Goal: Transaction & Acquisition: Purchase product/service

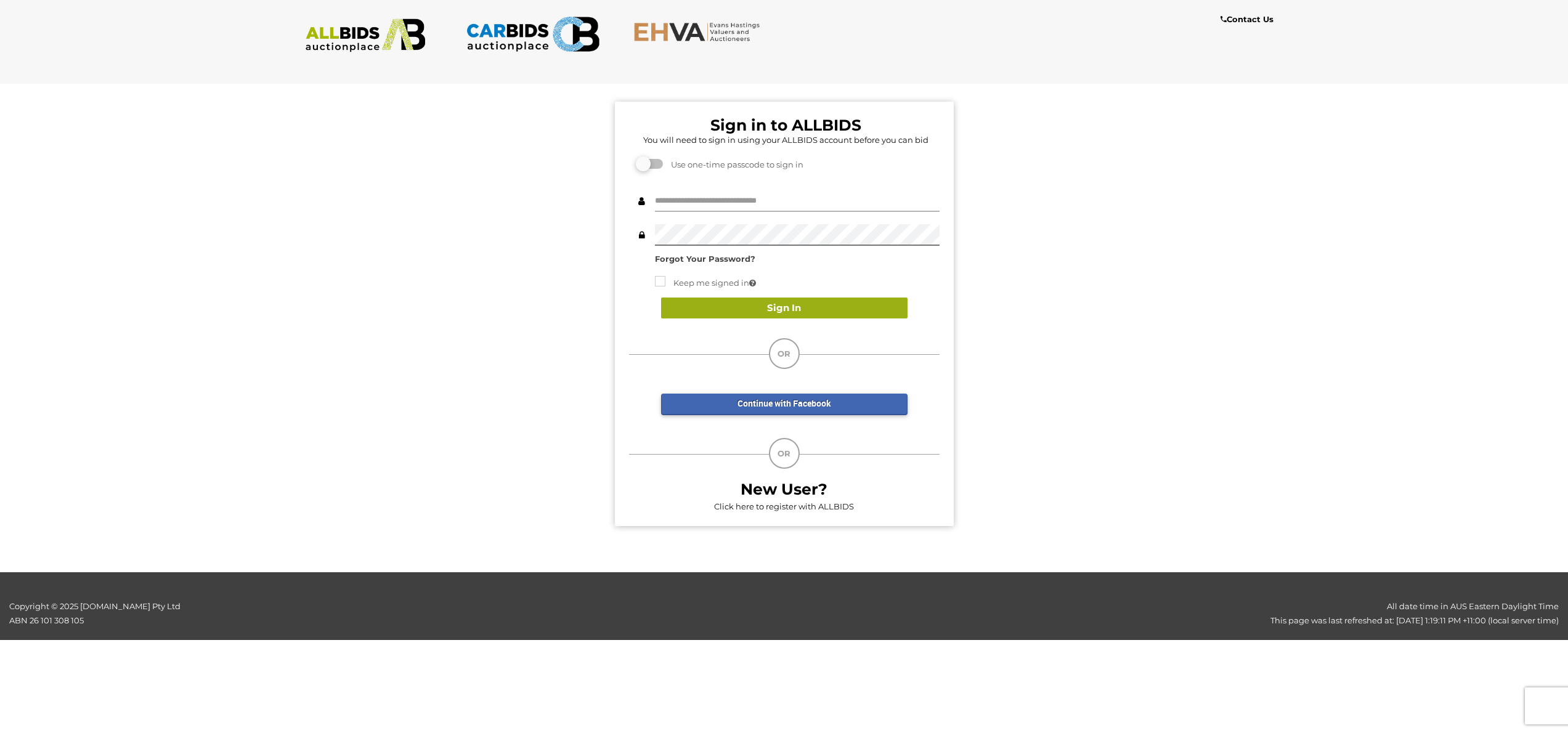
type input "*******"
click at [784, 308] on button "Sign In" at bounding box center [784, 309] width 247 height 22
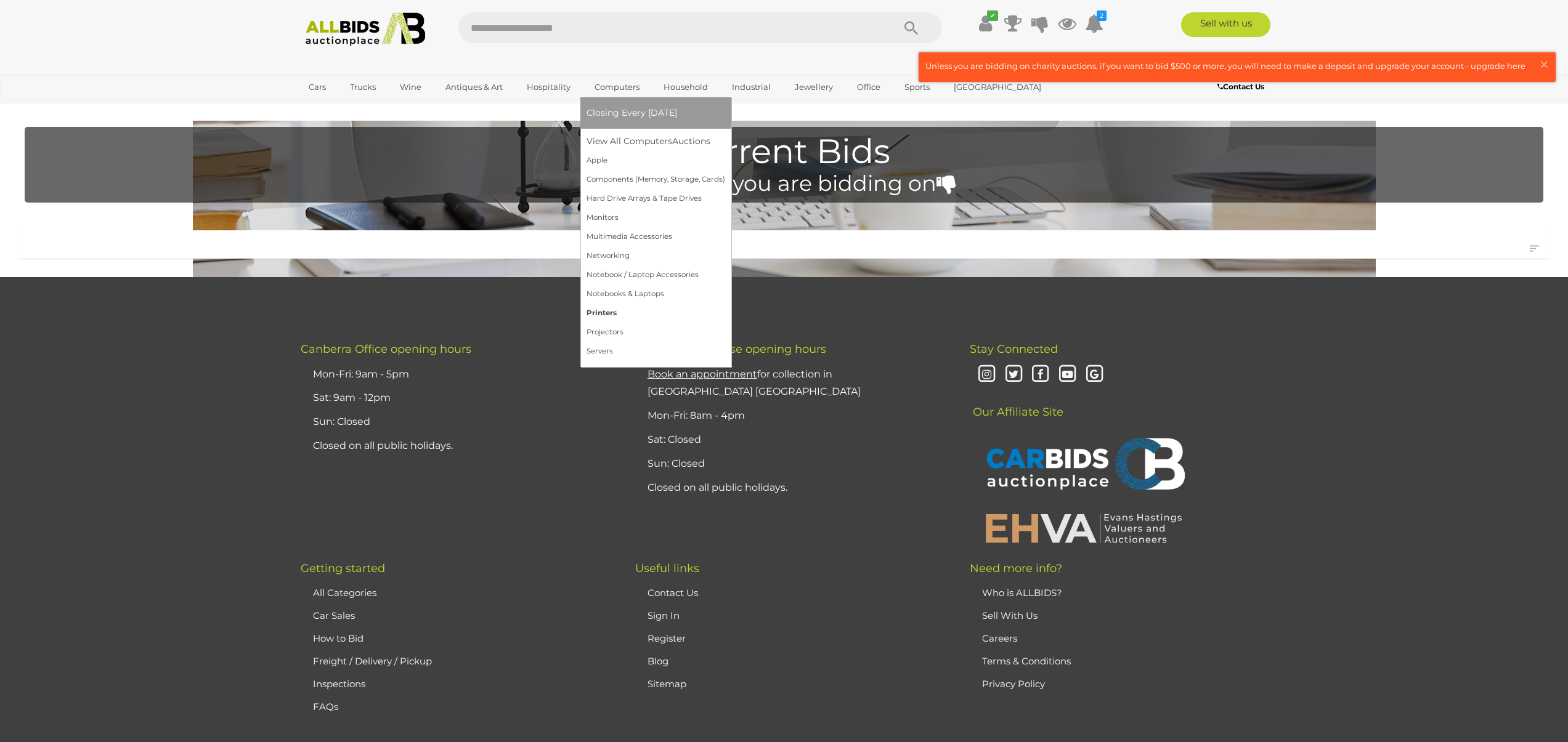
click at [610, 313] on link "Printers" at bounding box center [655, 313] width 138 height 19
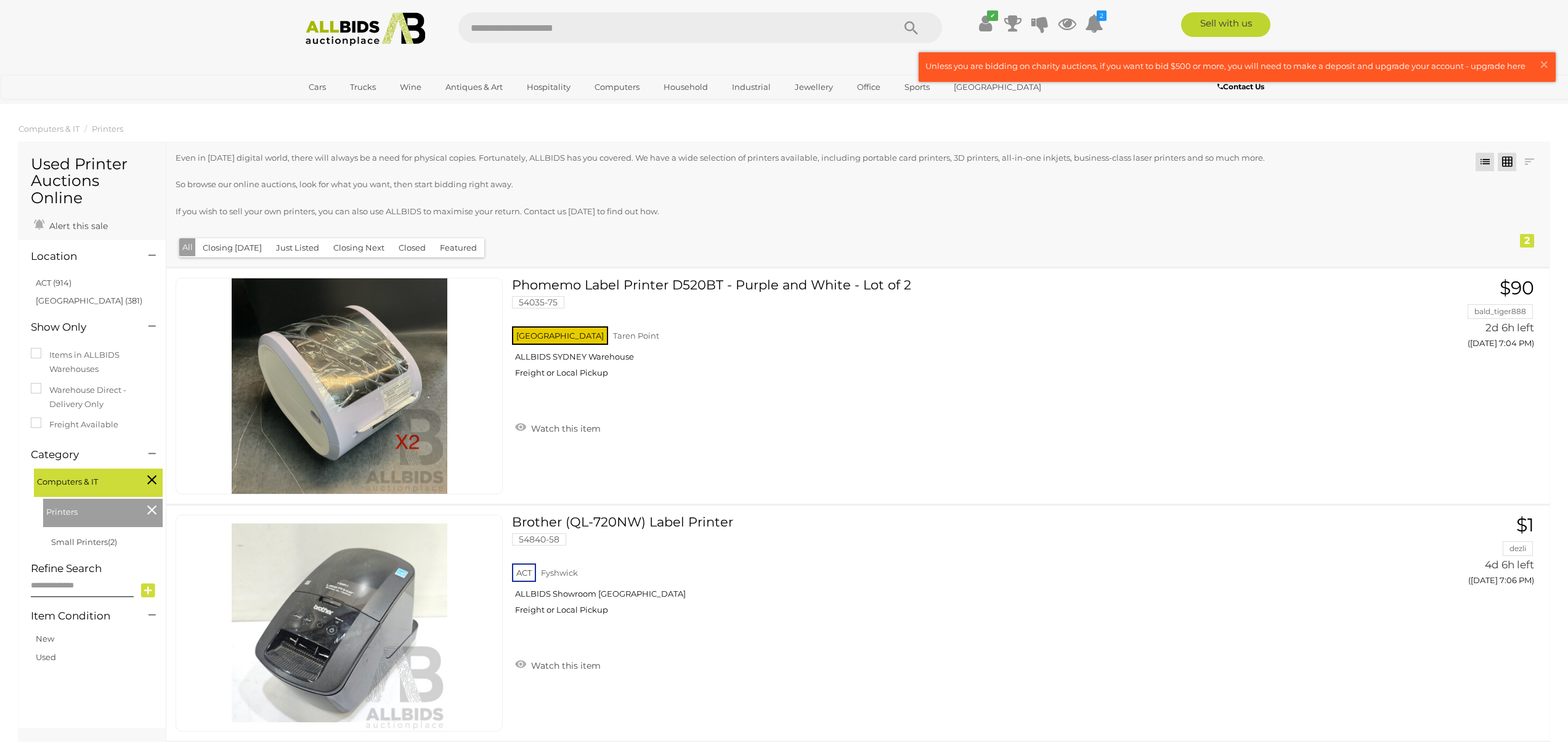
click at [1509, 161] on link at bounding box center [1507, 162] width 19 height 19
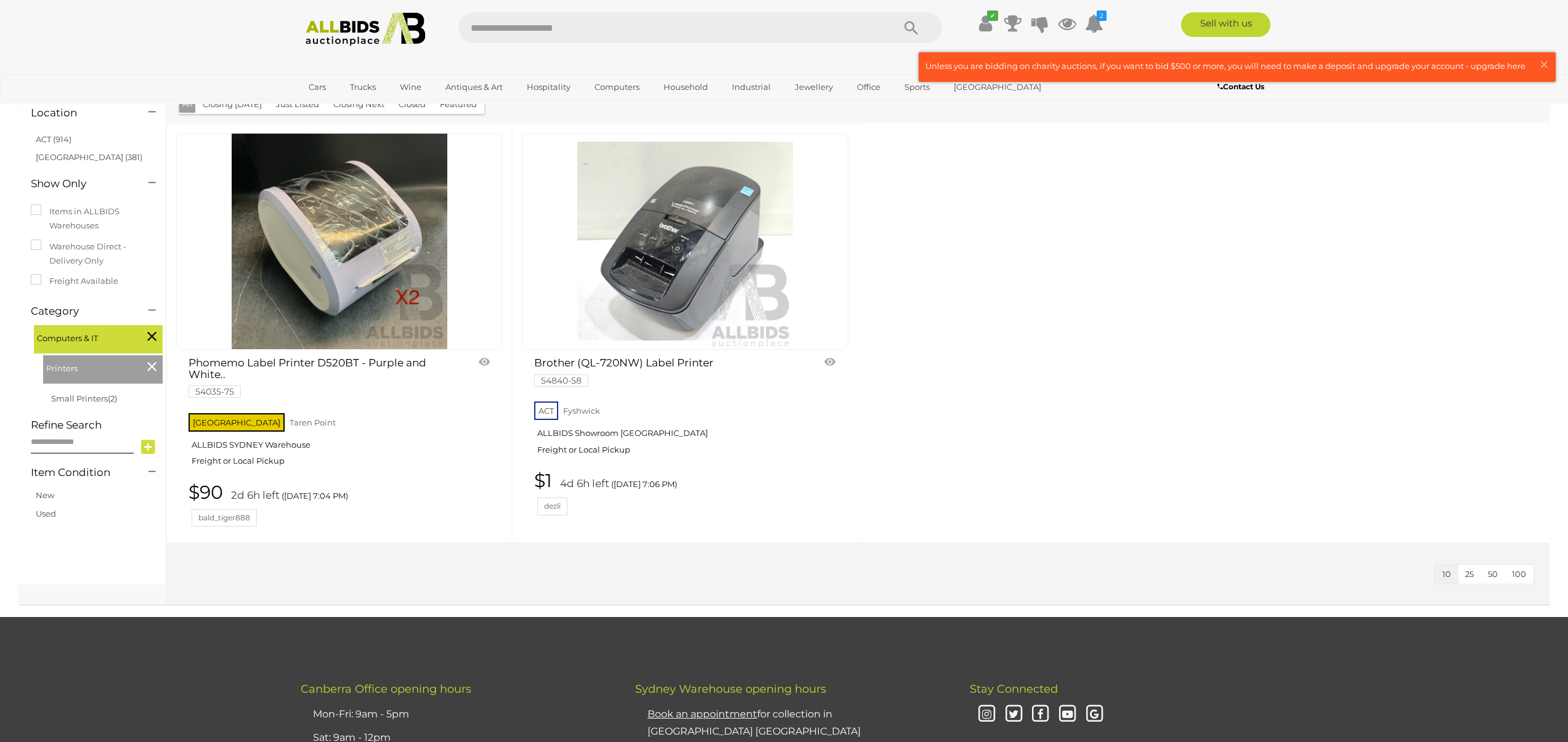
click at [688, 261] on img at bounding box center [685, 241] width 216 height 216
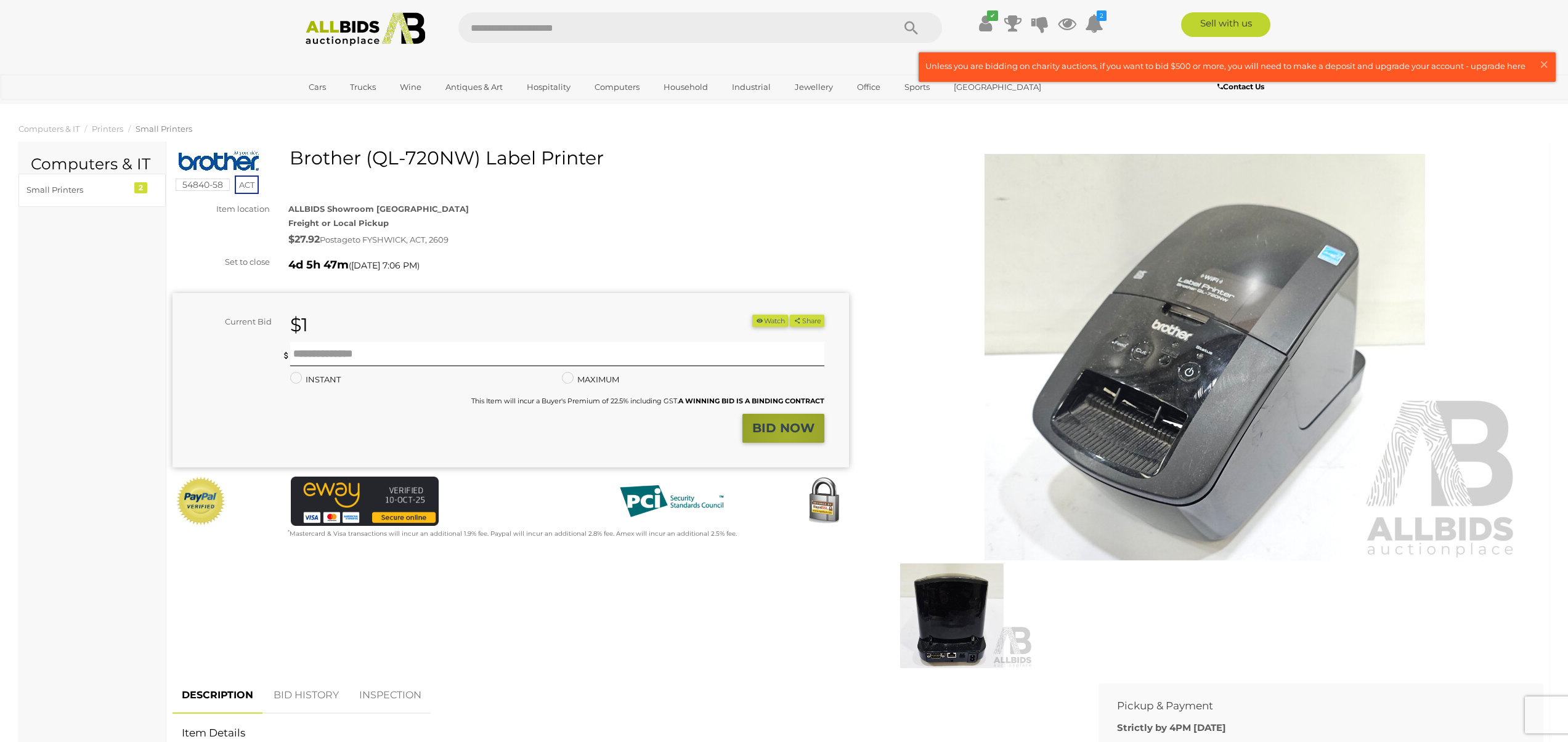
click at [788, 435] on strong "BID NOW" at bounding box center [783, 427] width 62 height 15
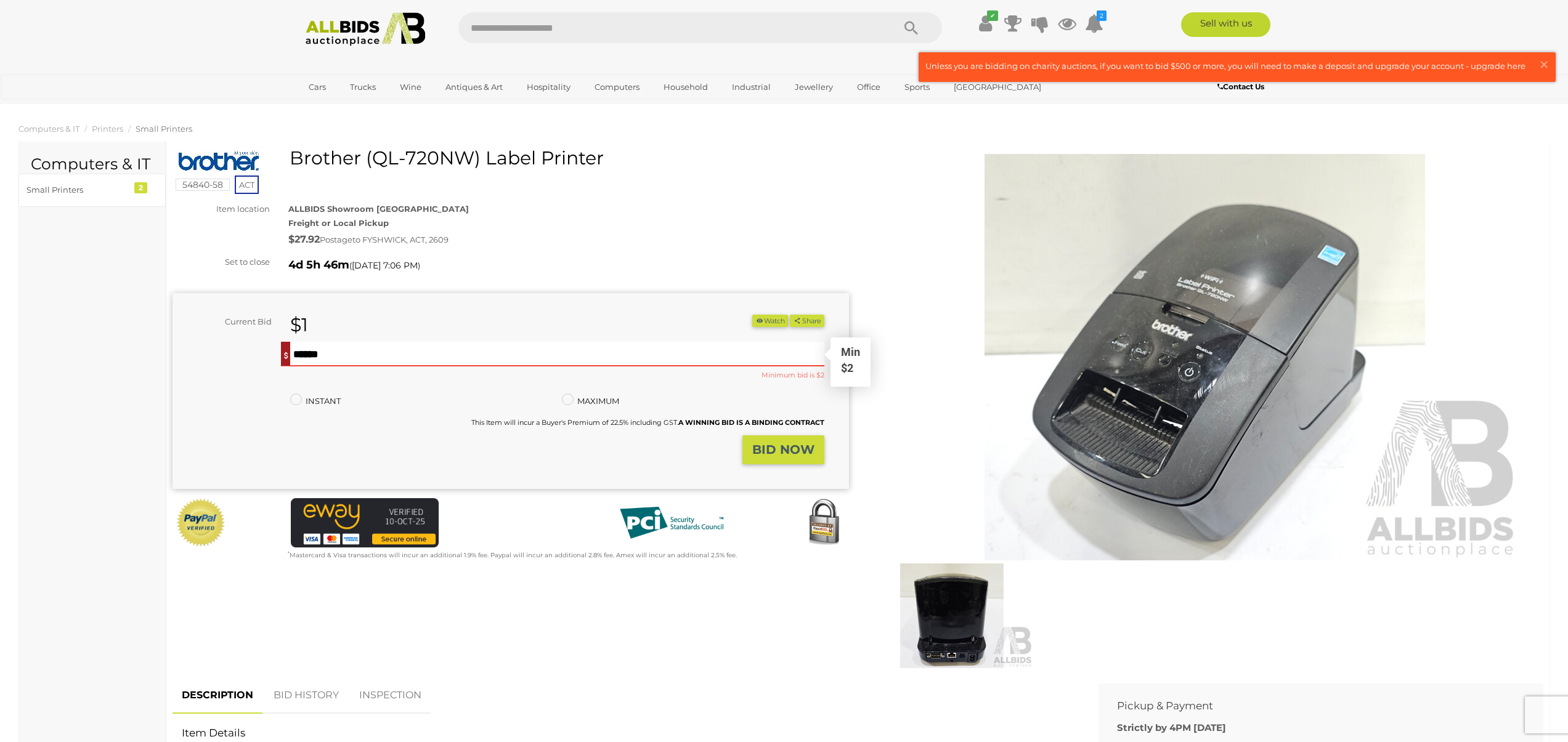
click at [539, 360] on input "text" at bounding box center [557, 354] width 534 height 25
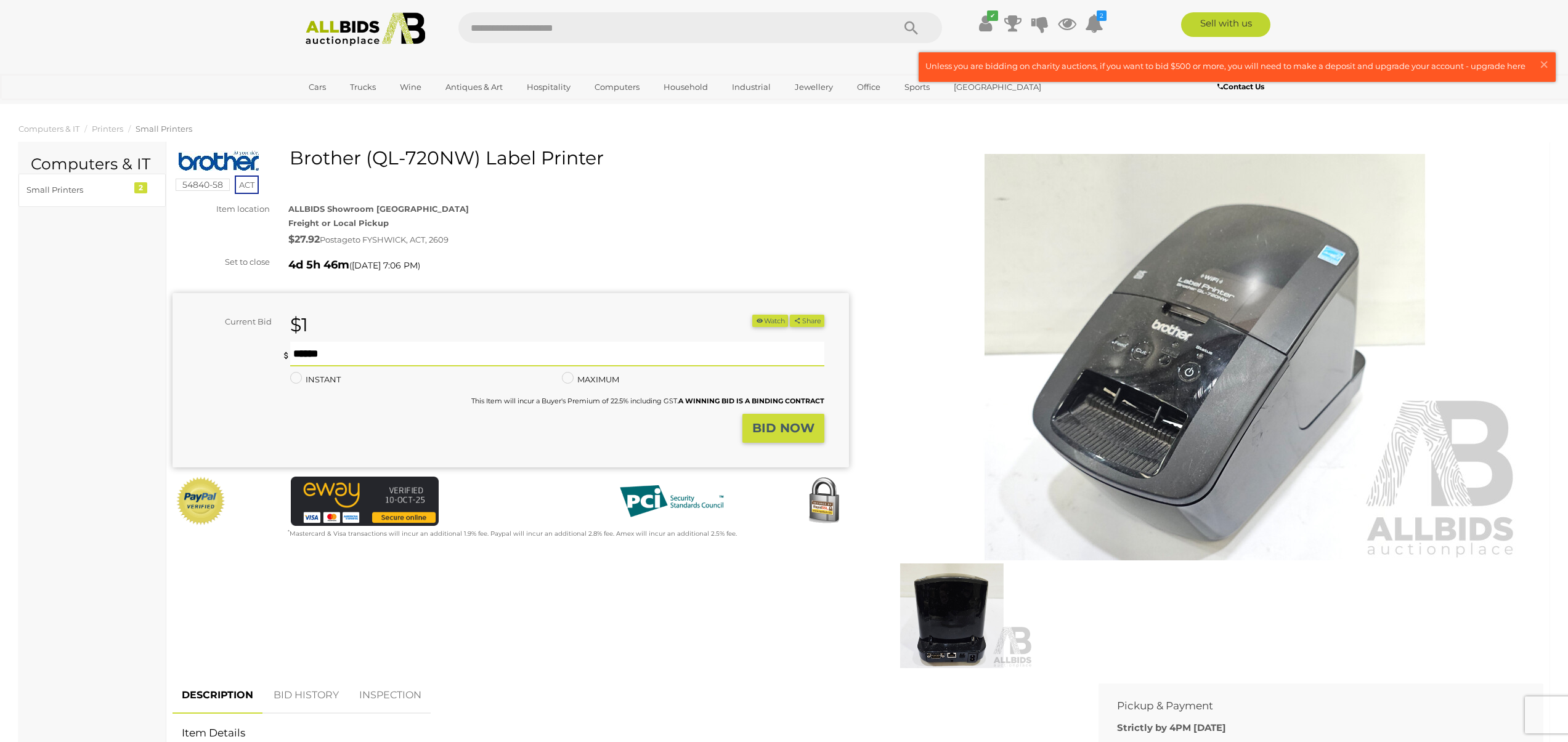
type input "*"
click at [782, 420] on button "BID NOW" at bounding box center [783, 428] width 82 height 29
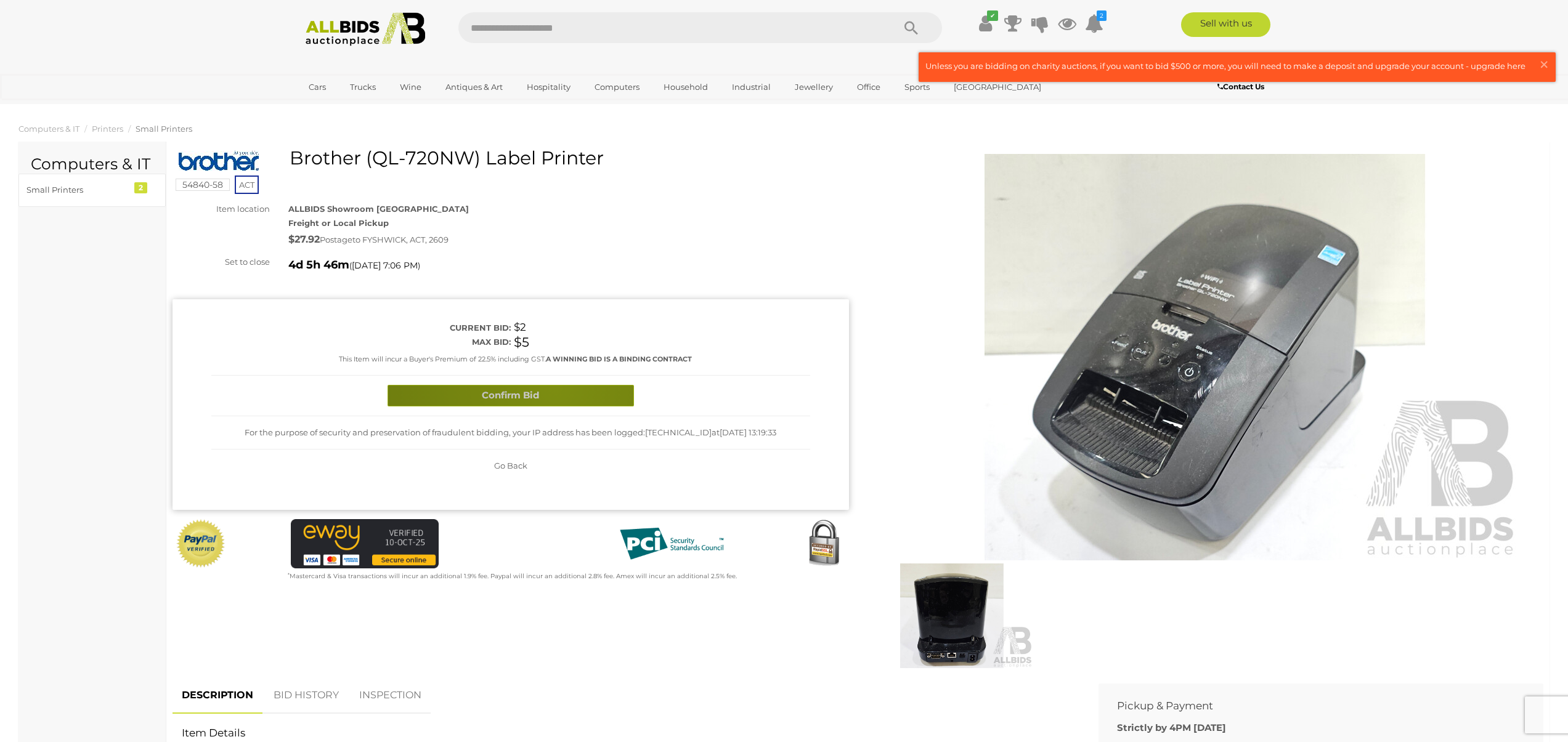
click at [556, 388] on button "Confirm Bid" at bounding box center [511, 396] width 247 height 22
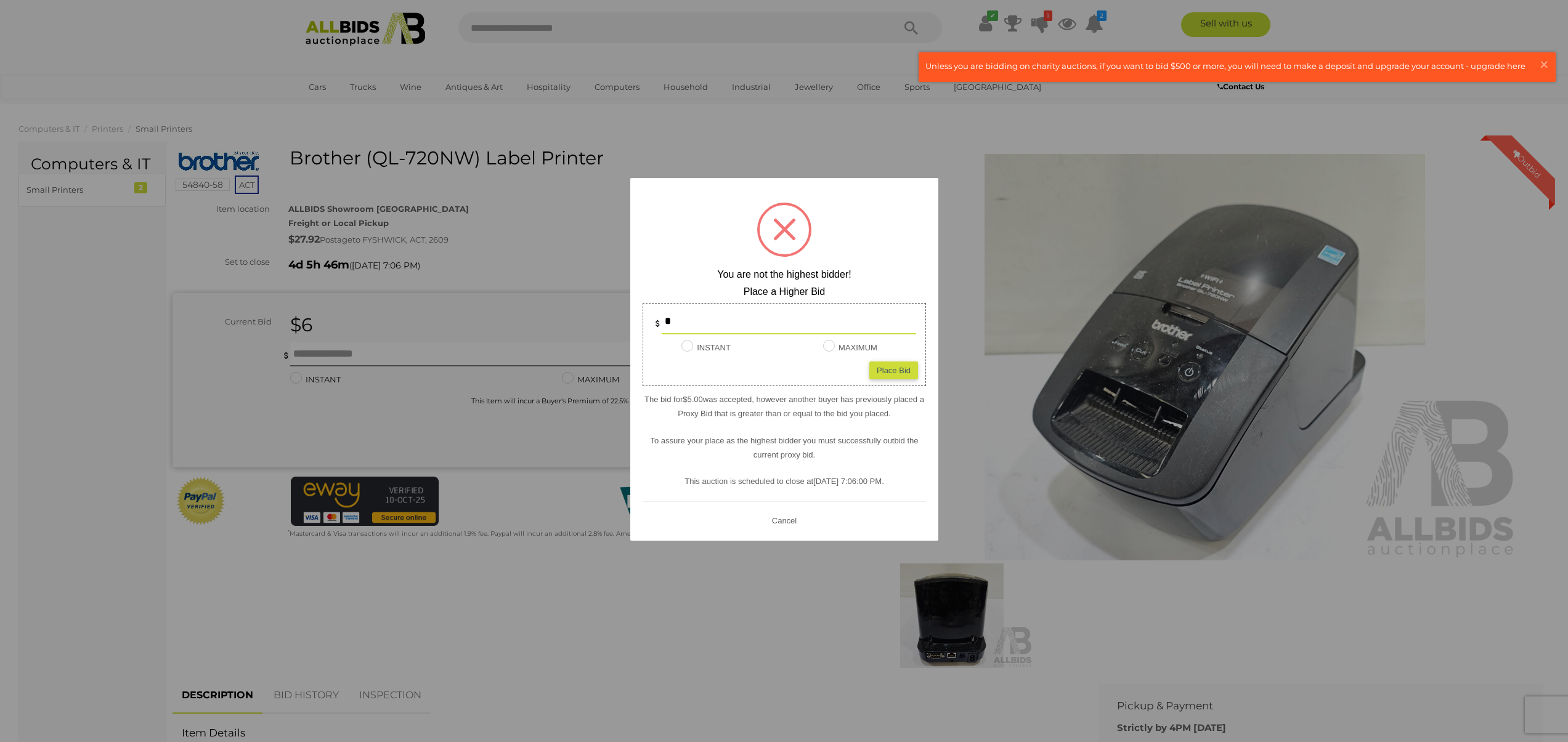
drag, startPoint x: 649, startPoint y: 321, endPoint x: 630, endPoint y: 321, distance: 19.0
type input "**"
click at [894, 375] on div "Place Bid" at bounding box center [893, 370] width 48 height 18
type input "**"
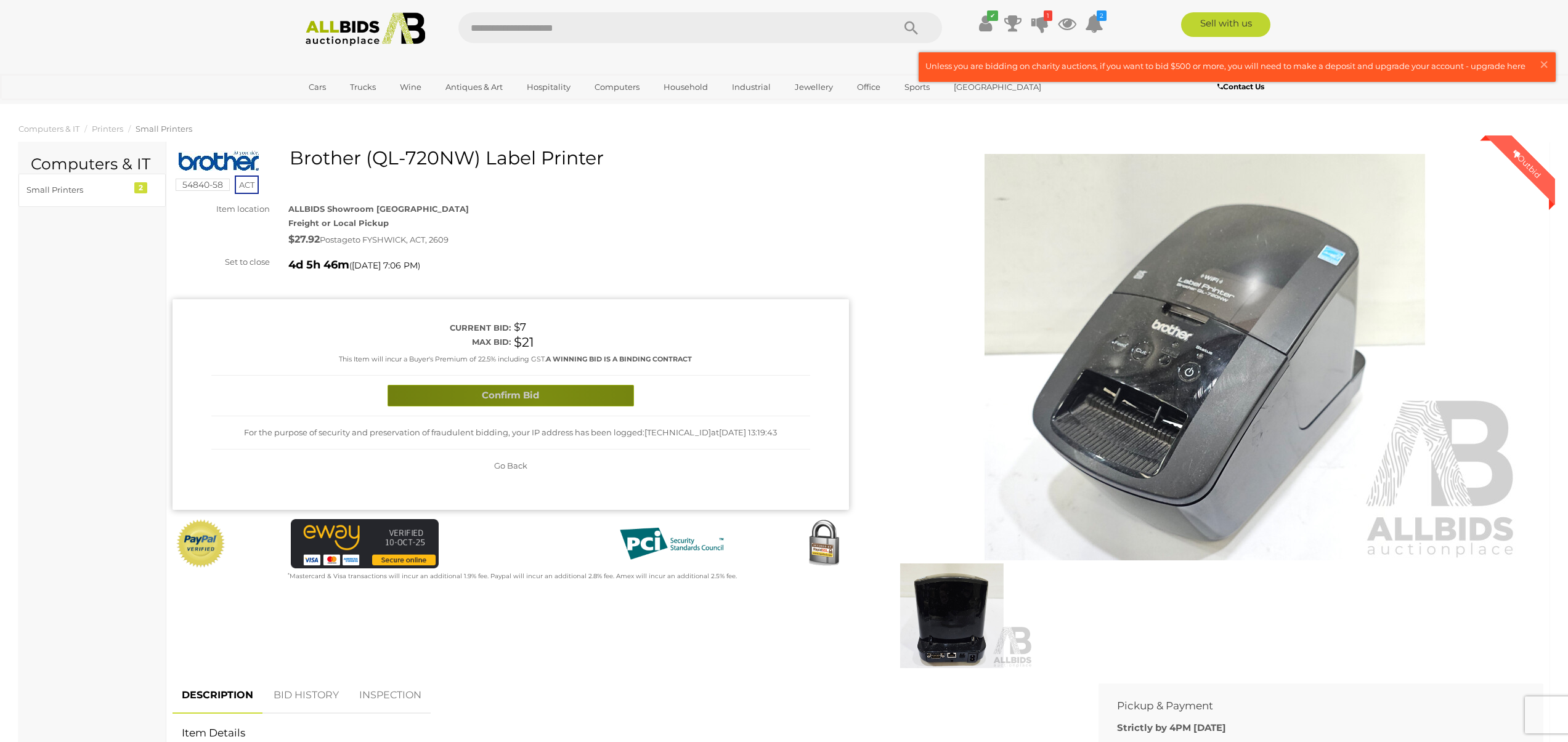
click at [539, 405] on button "Confirm Bid" at bounding box center [511, 396] width 247 height 22
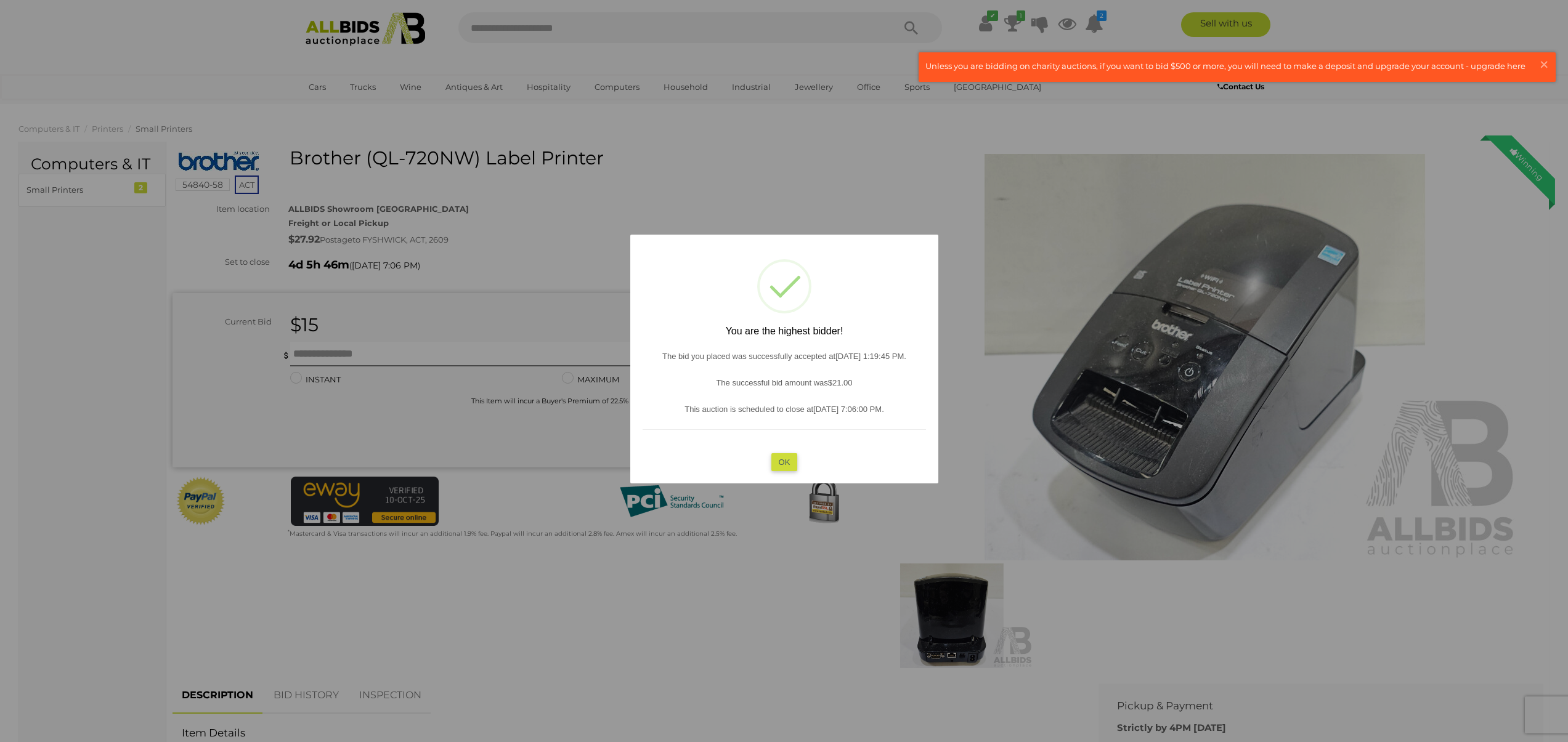
click at [784, 469] on button "OK" at bounding box center [784, 462] width 27 height 18
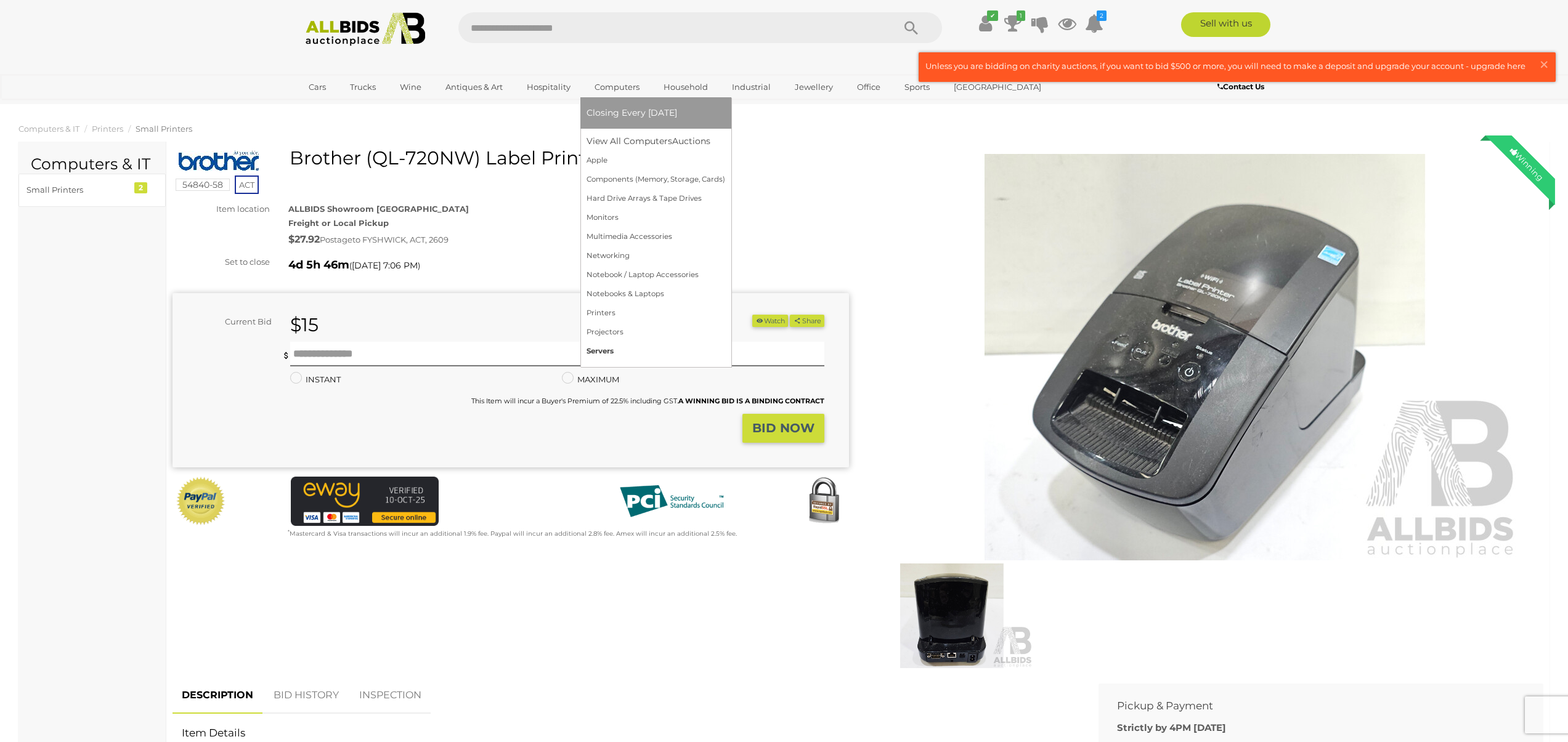
click at [598, 352] on link "Servers" at bounding box center [655, 351] width 138 height 19
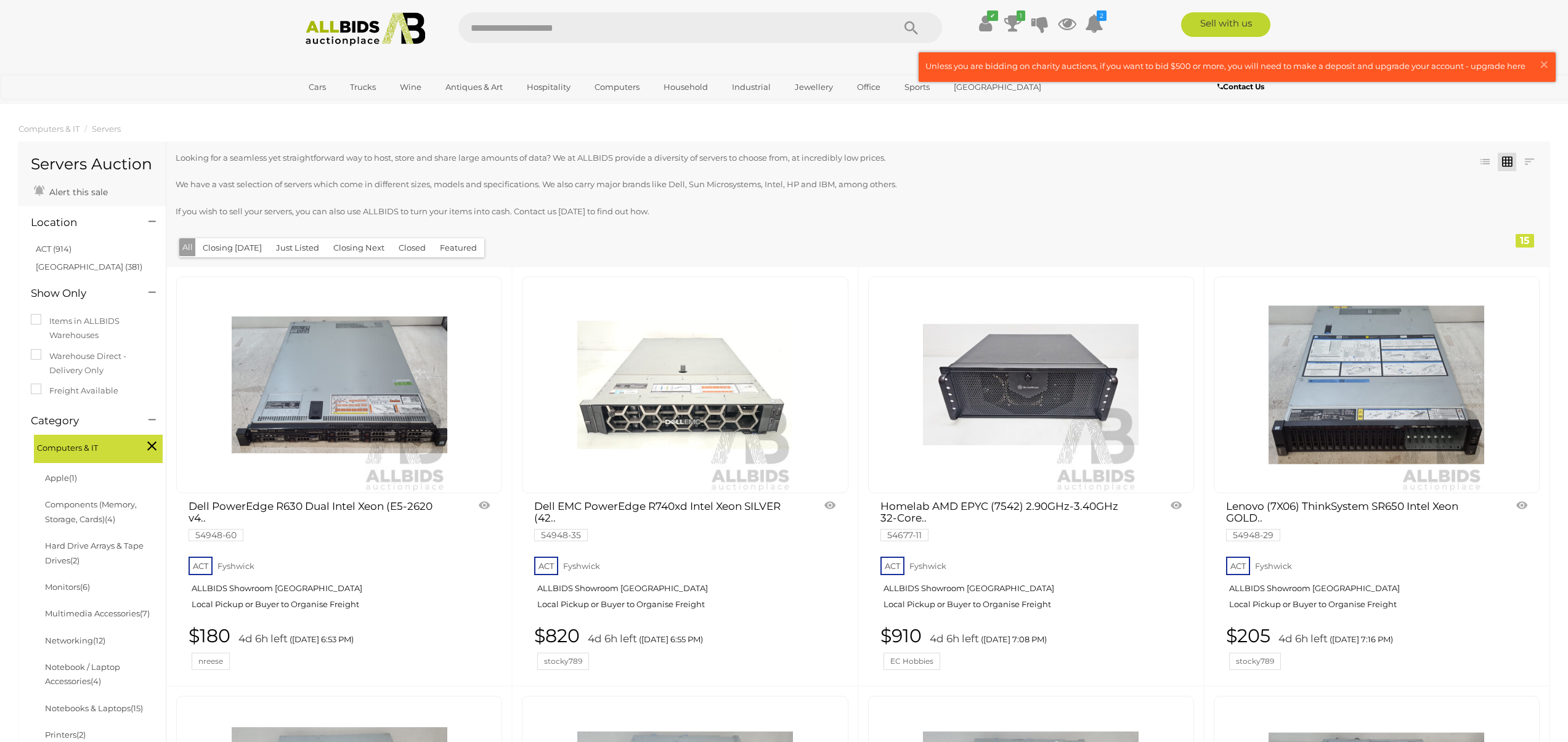
click at [1058, 401] on img at bounding box center [1030, 385] width 216 height 216
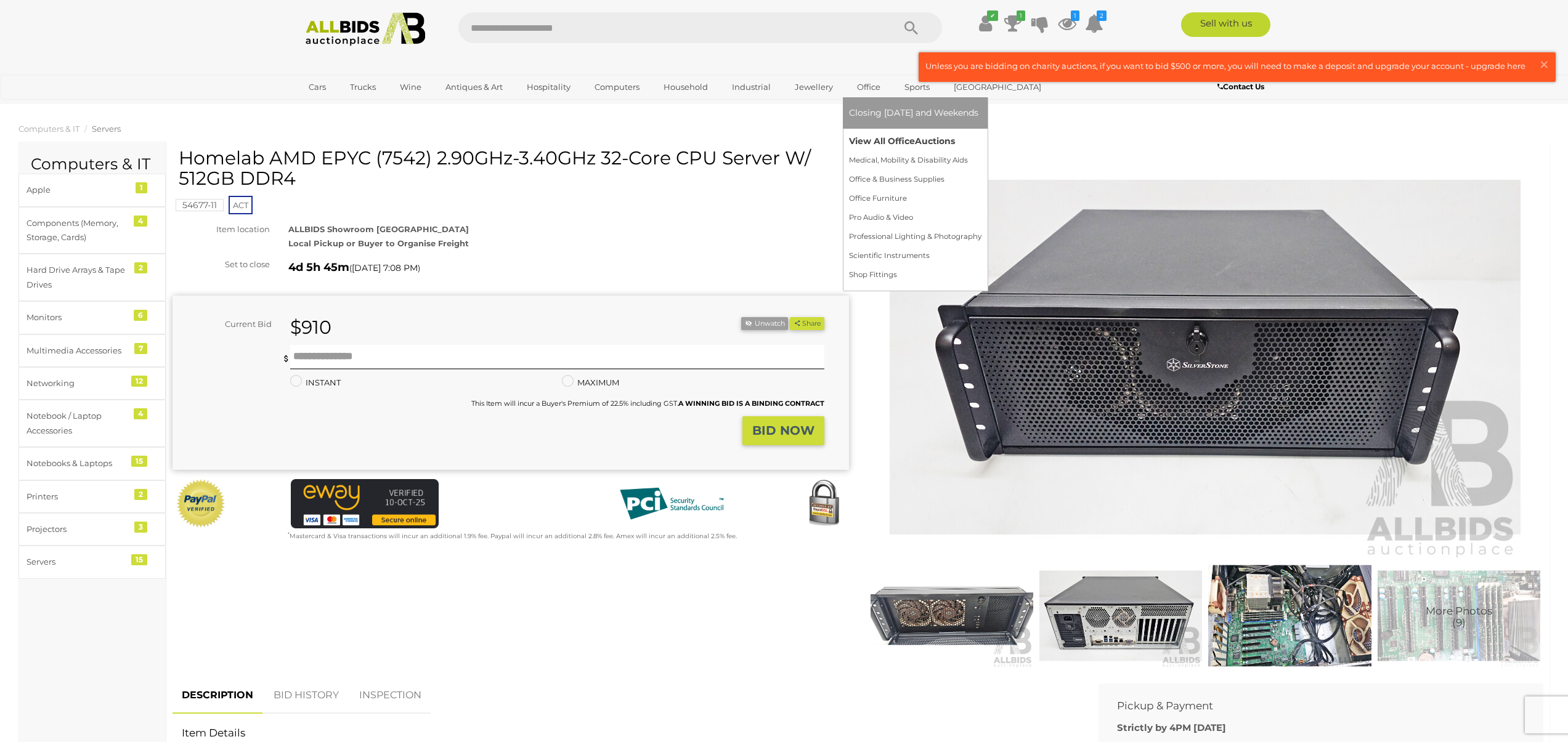
click at [870, 144] on link "View All Office Auctions" at bounding box center [915, 141] width 132 height 19
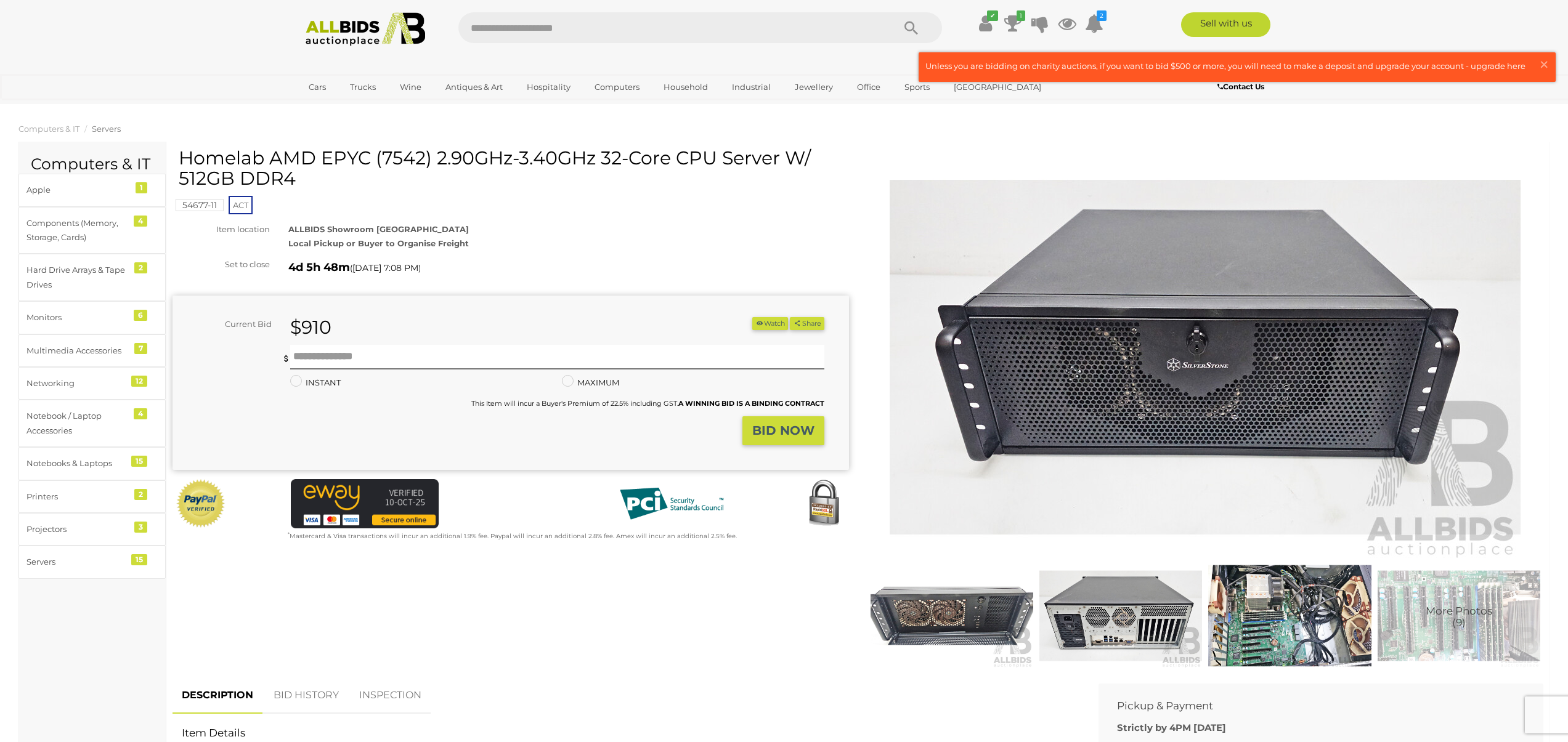
click at [1105, 618] on img at bounding box center [1120, 616] width 163 height 105
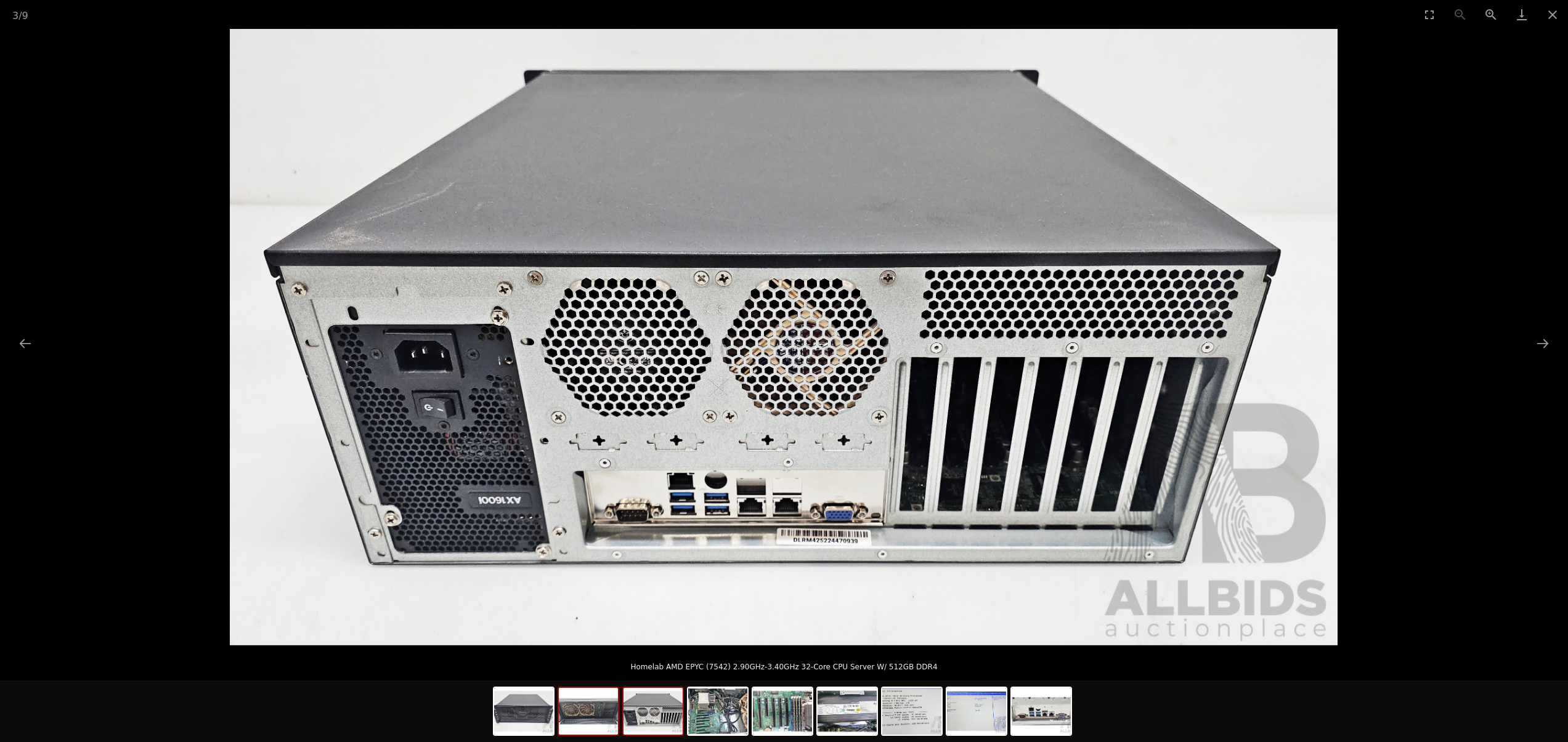
click at [600, 718] on img at bounding box center [588, 710] width 59 height 46
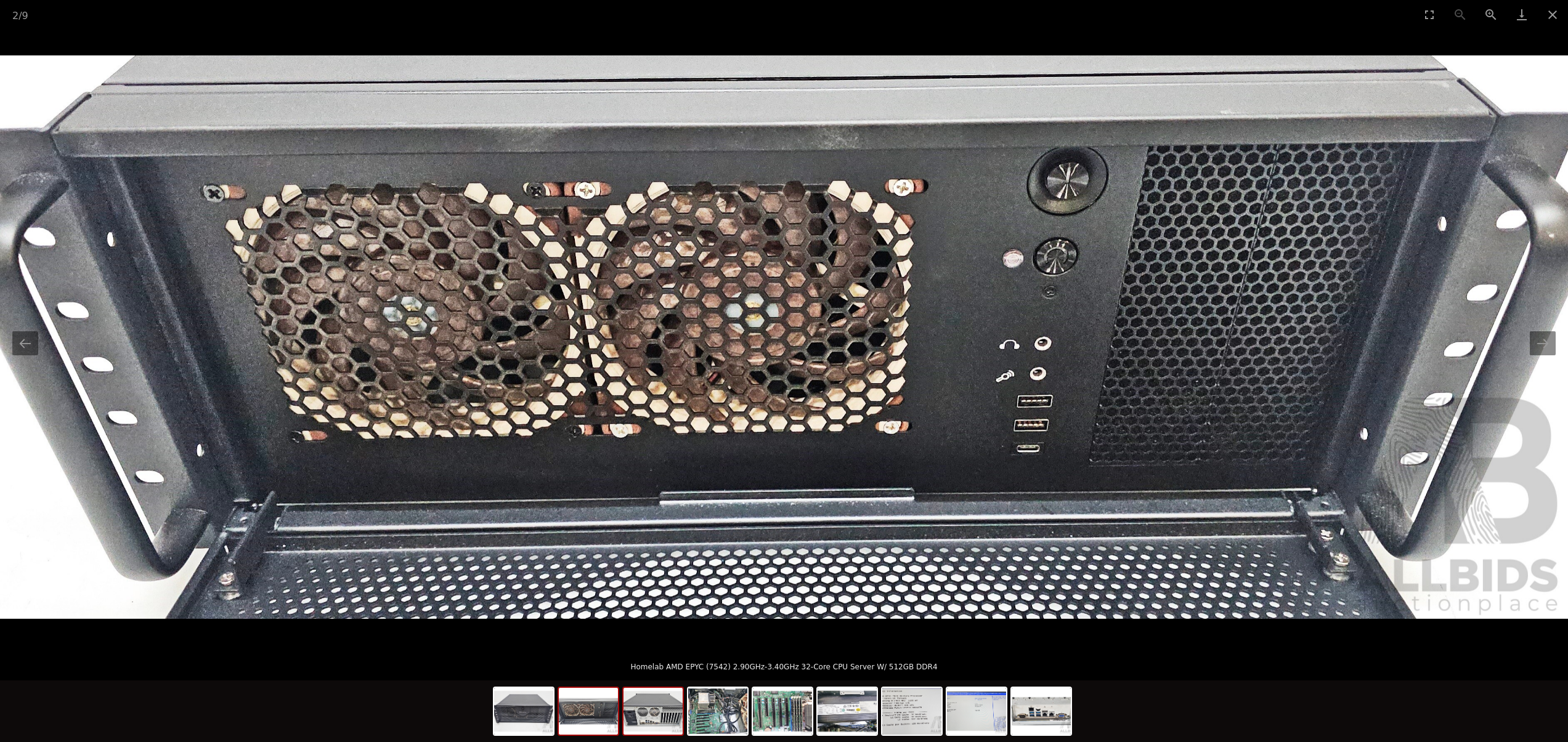
click at [650, 719] on img at bounding box center [653, 710] width 59 height 46
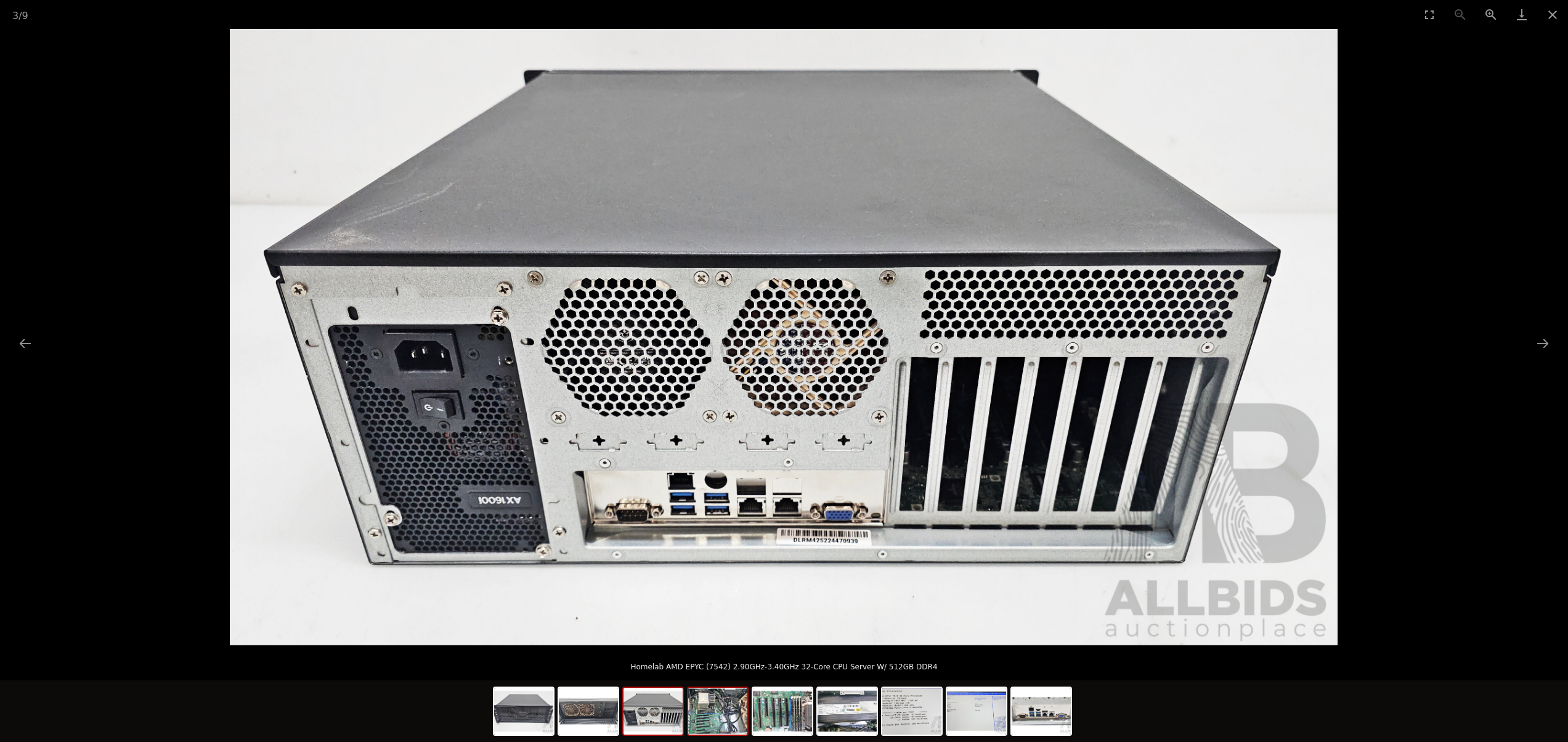
click at [714, 720] on img at bounding box center [717, 710] width 59 height 46
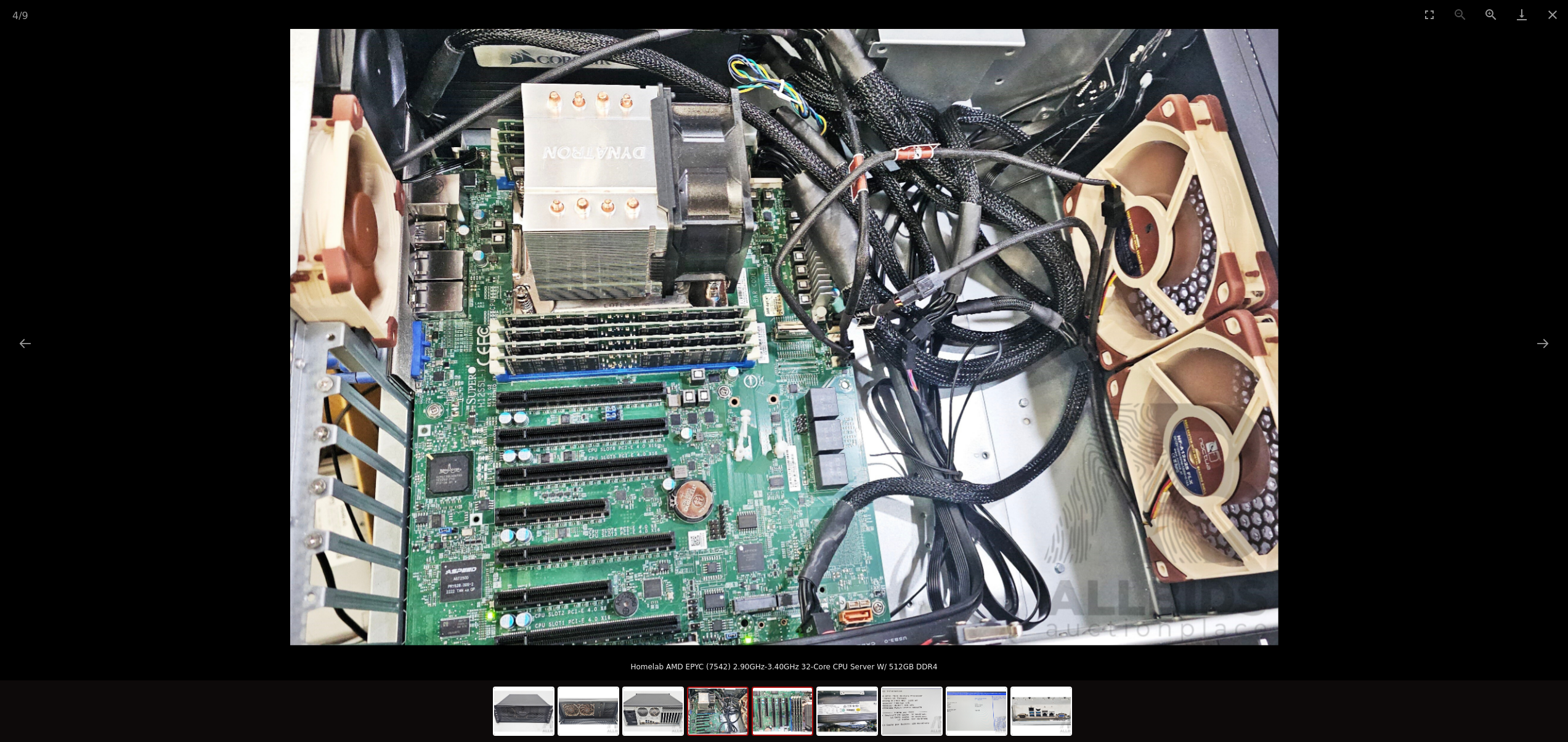
click at [772, 721] on img at bounding box center [783, 710] width 59 height 46
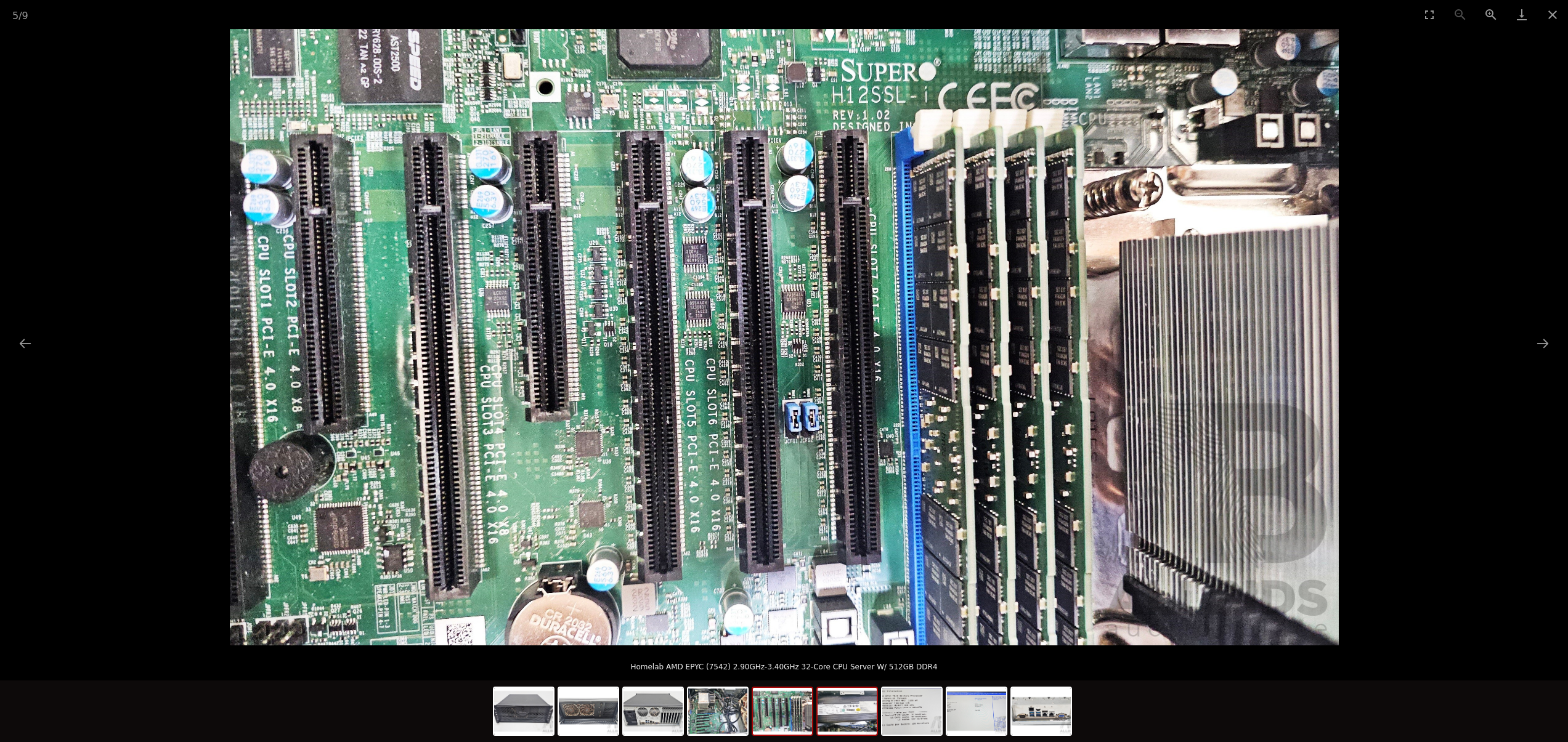
click at [831, 721] on img at bounding box center [848, 710] width 59 height 46
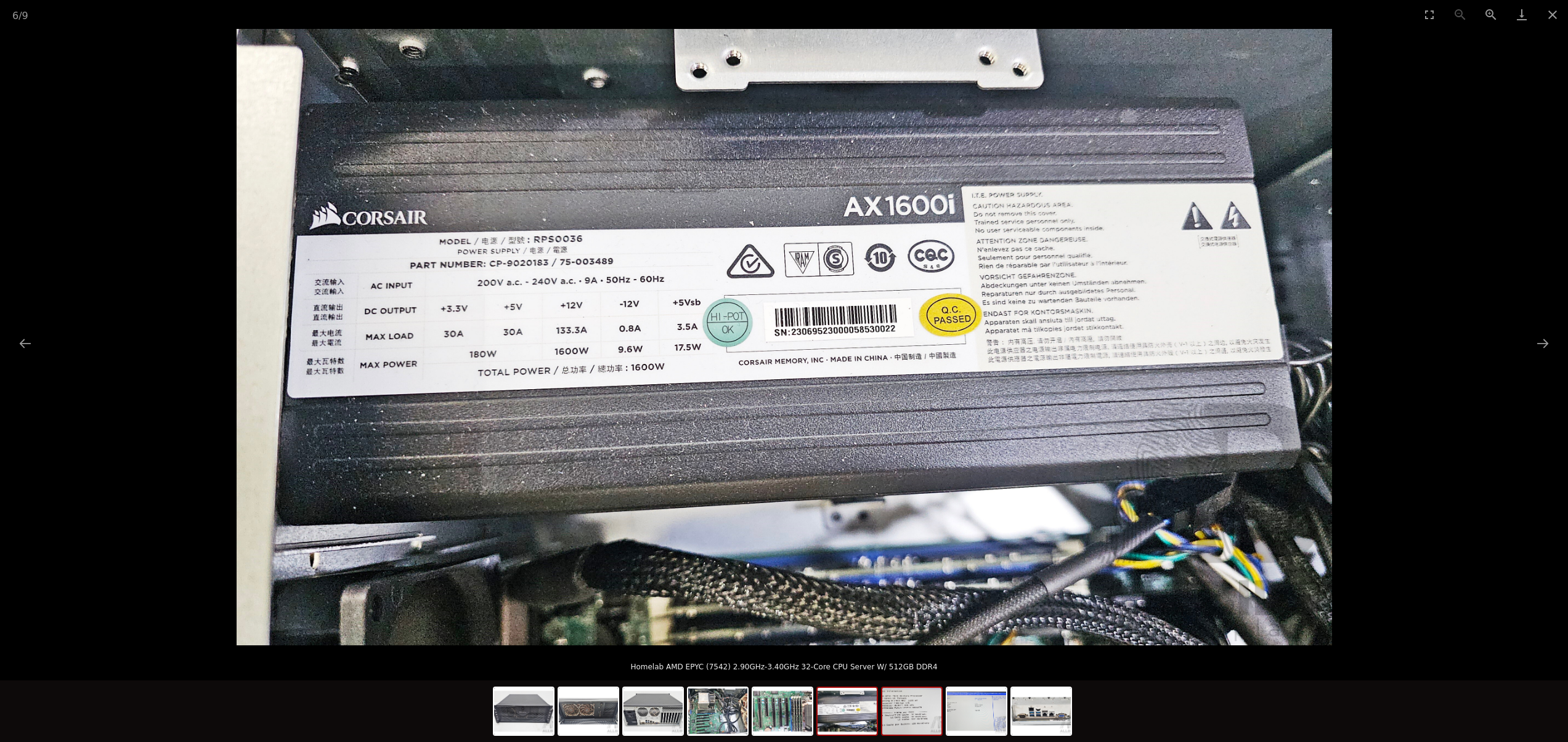
click at [911, 719] on img at bounding box center [912, 710] width 59 height 46
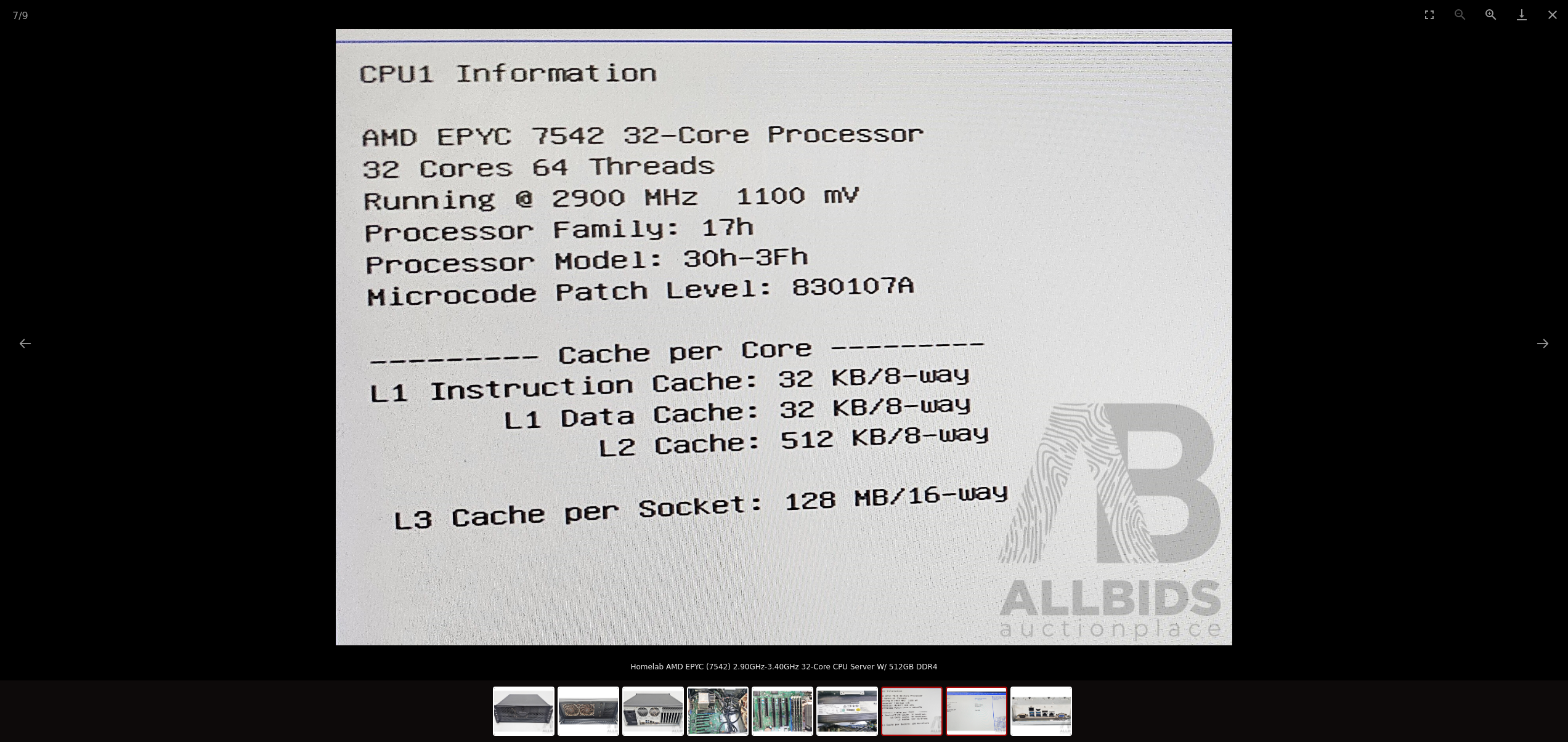
click at [963, 716] on img at bounding box center [977, 710] width 59 height 46
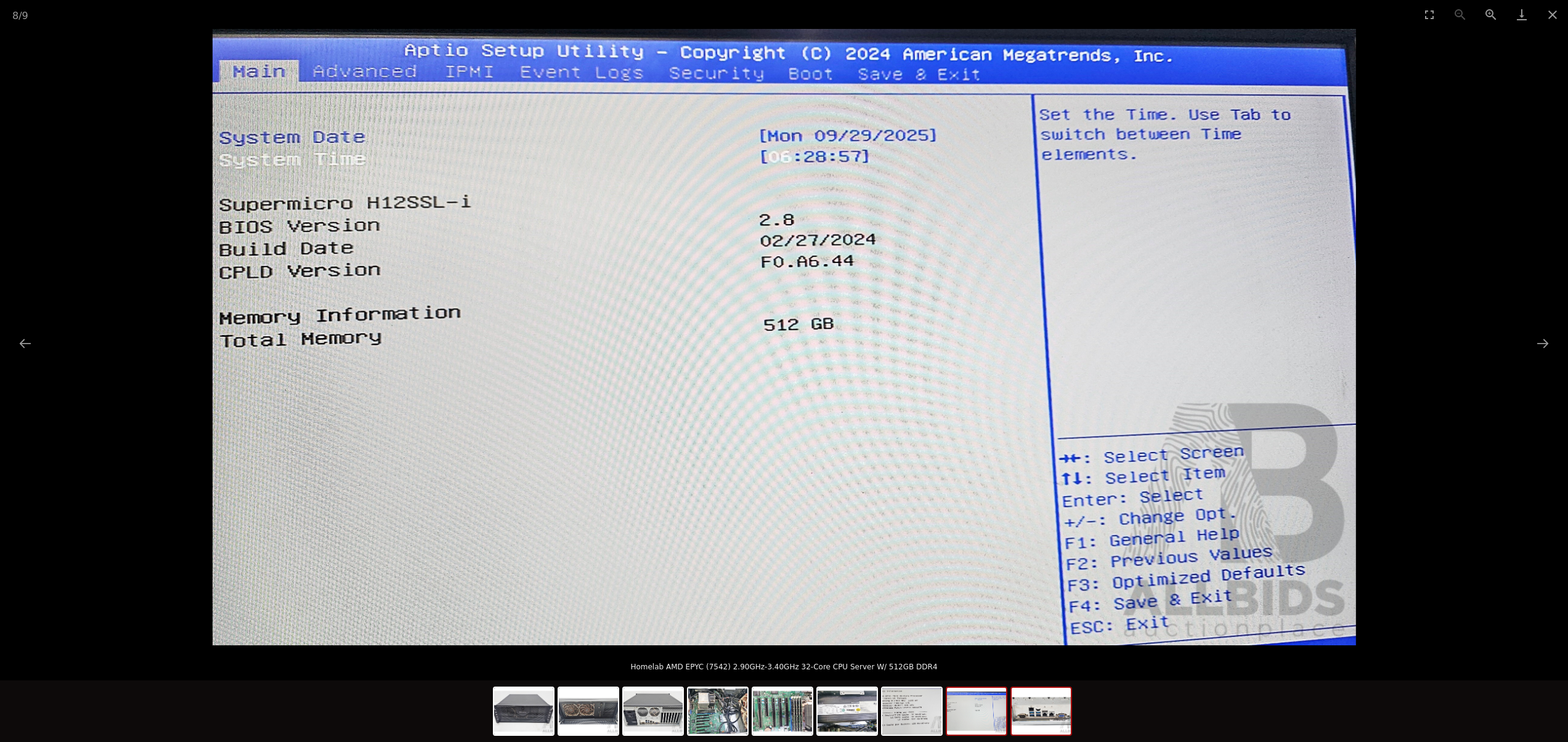
click at [1049, 712] on img at bounding box center [1041, 710] width 59 height 46
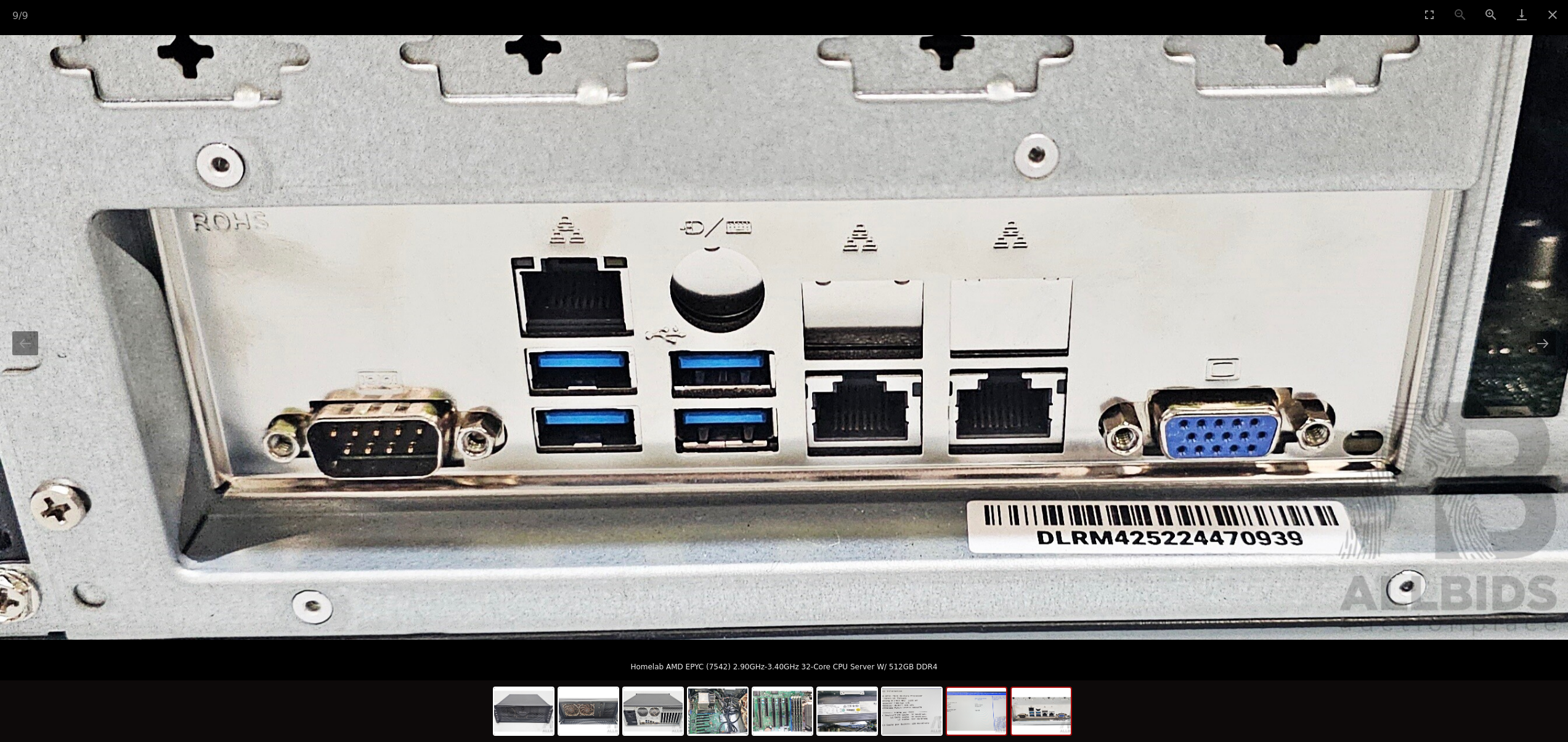
click at [979, 709] on img at bounding box center [977, 710] width 59 height 46
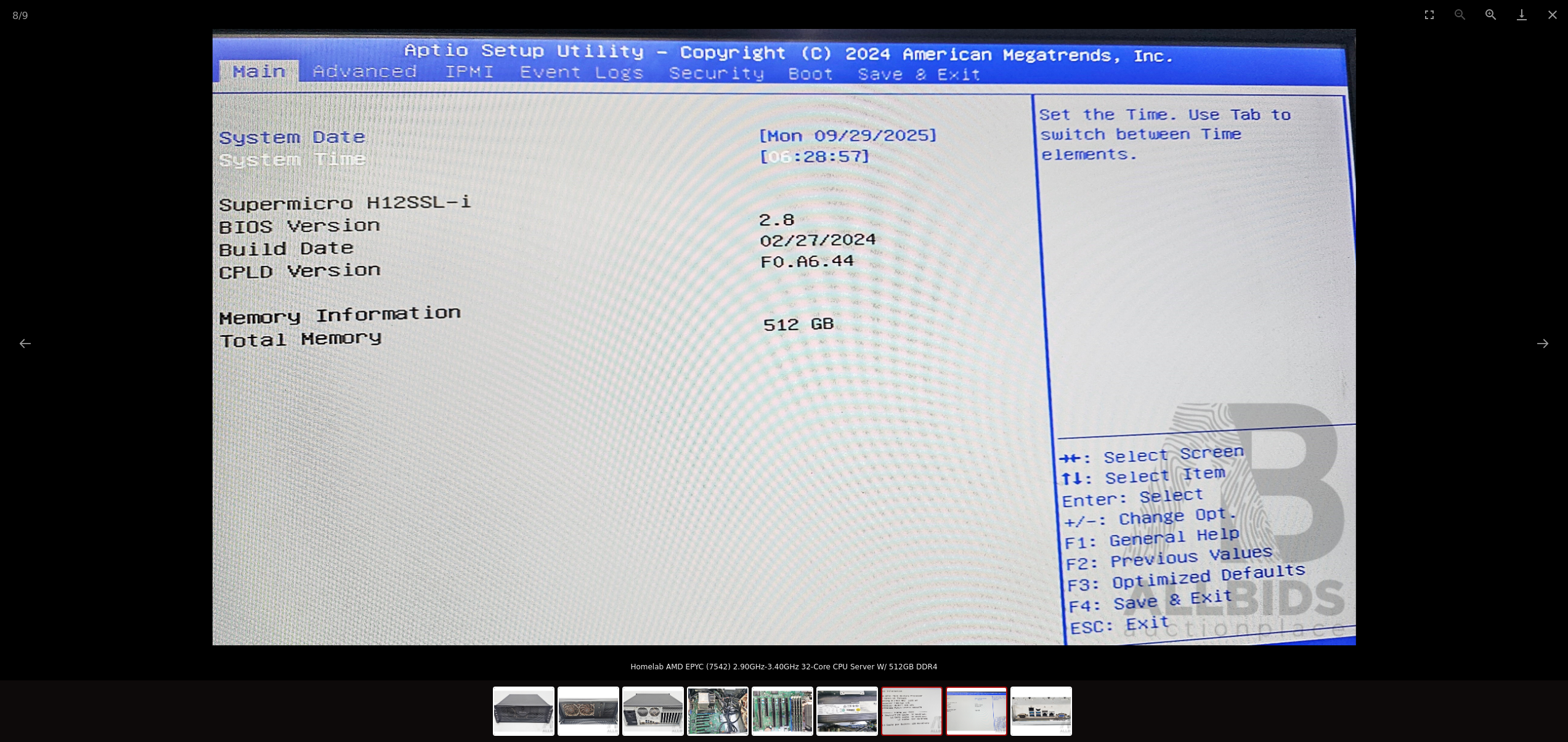
click at [914, 714] on img at bounding box center [912, 710] width 59 height 46
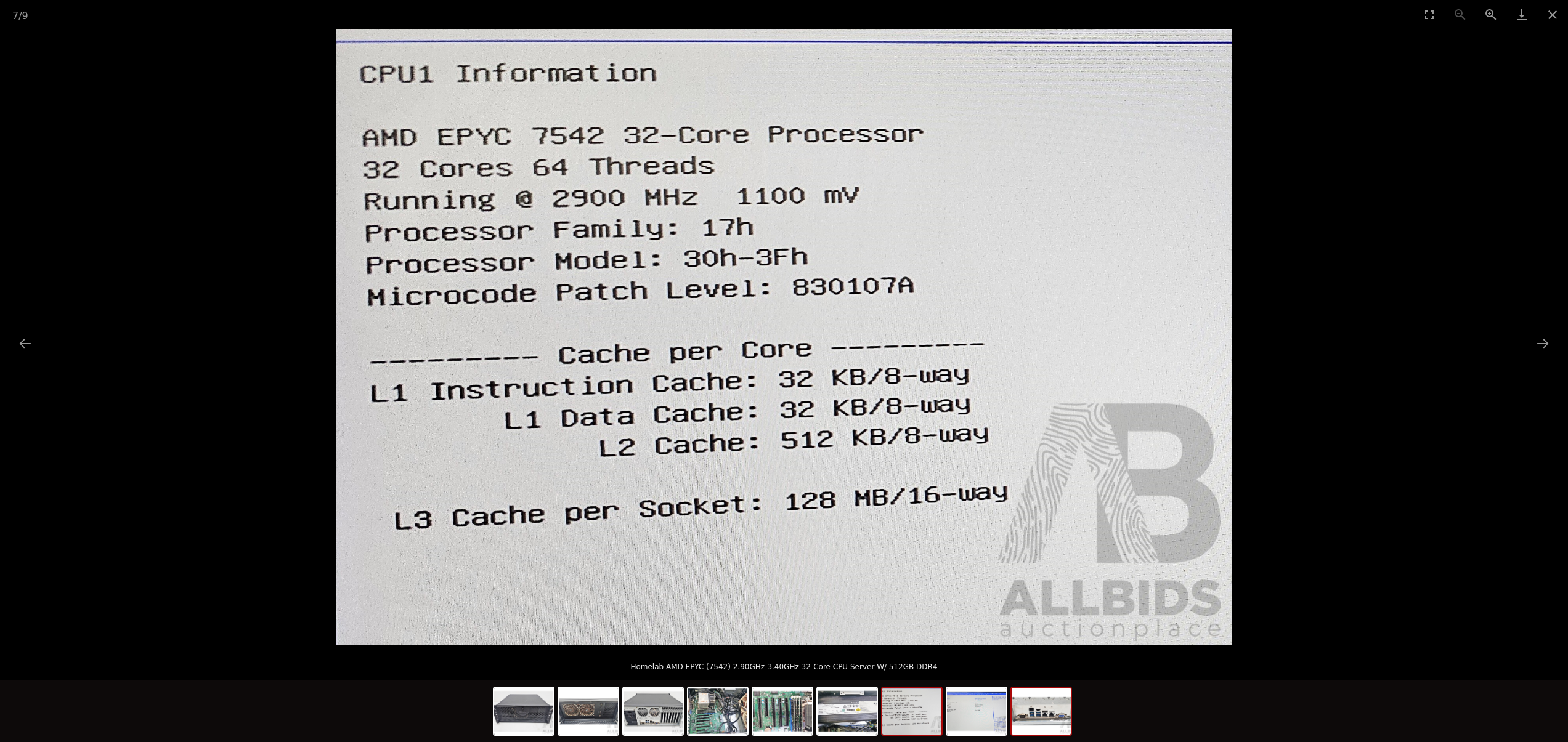
click at [1049, 716] on img at bounding box center [1041, 710] width 59 height 46
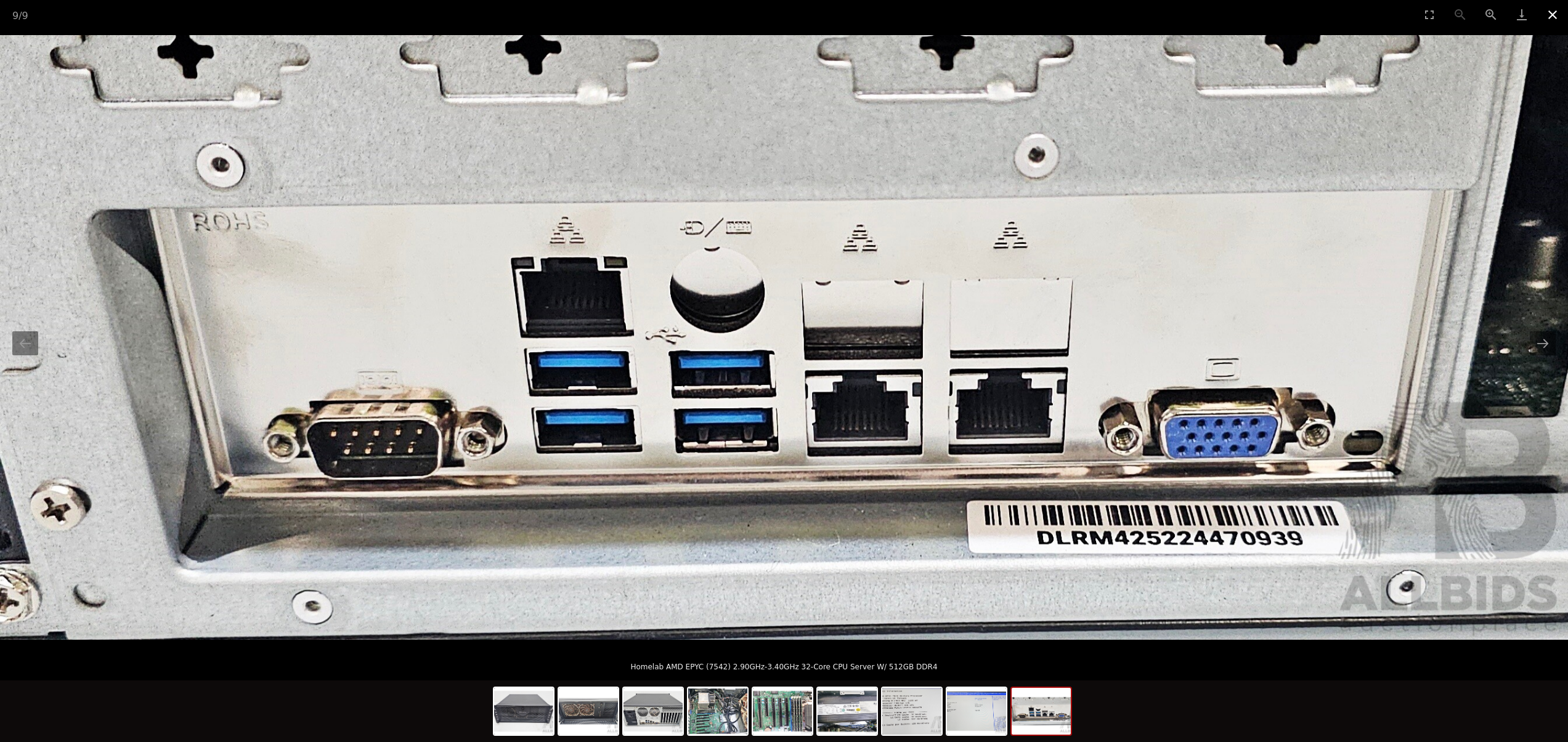
click at [1559, 15] on button "Close gallery" at bounding box center [1552, 14] width 31 height 29
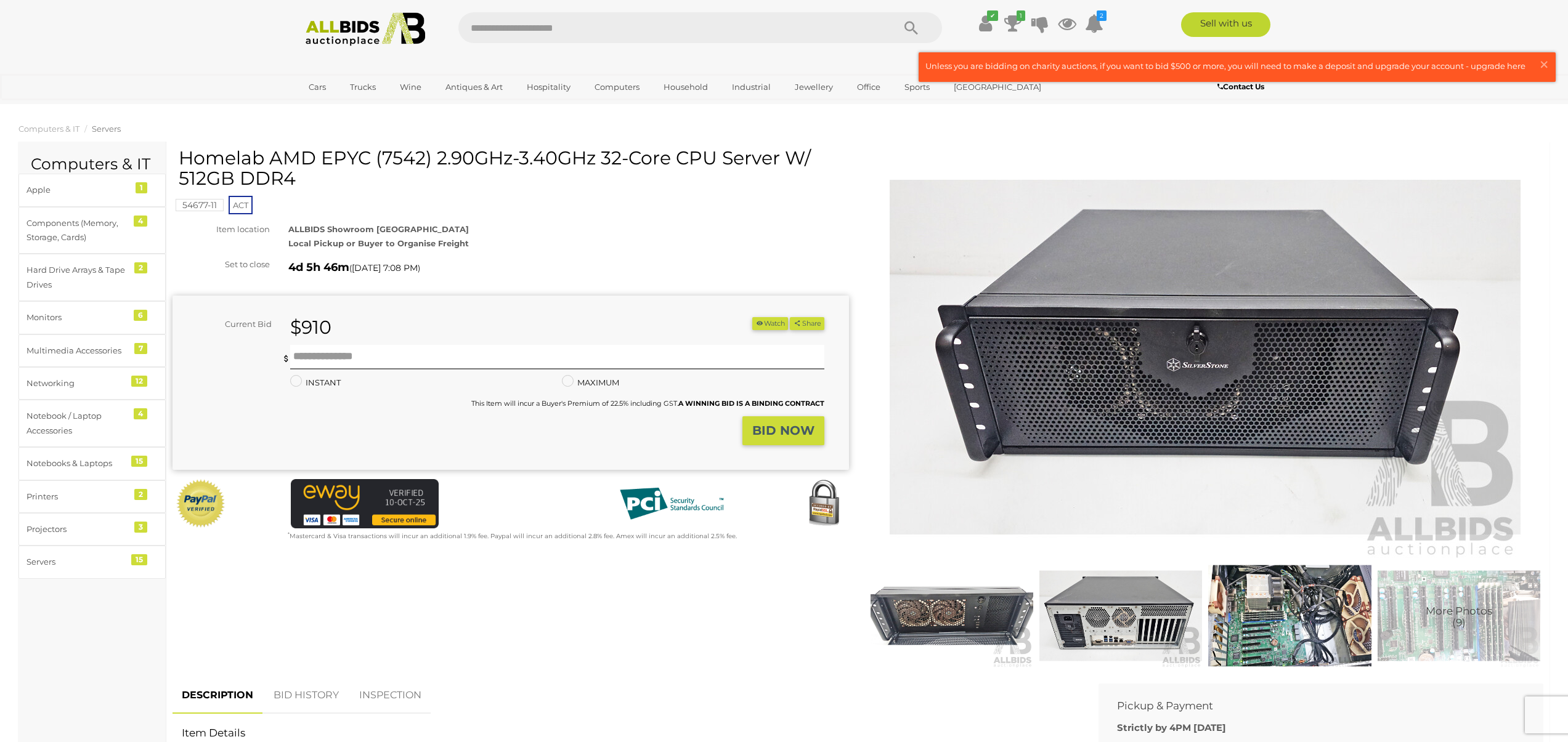
click at [764, 326] on button "Watch" at bounding box center [770, 324] width 36 height 13
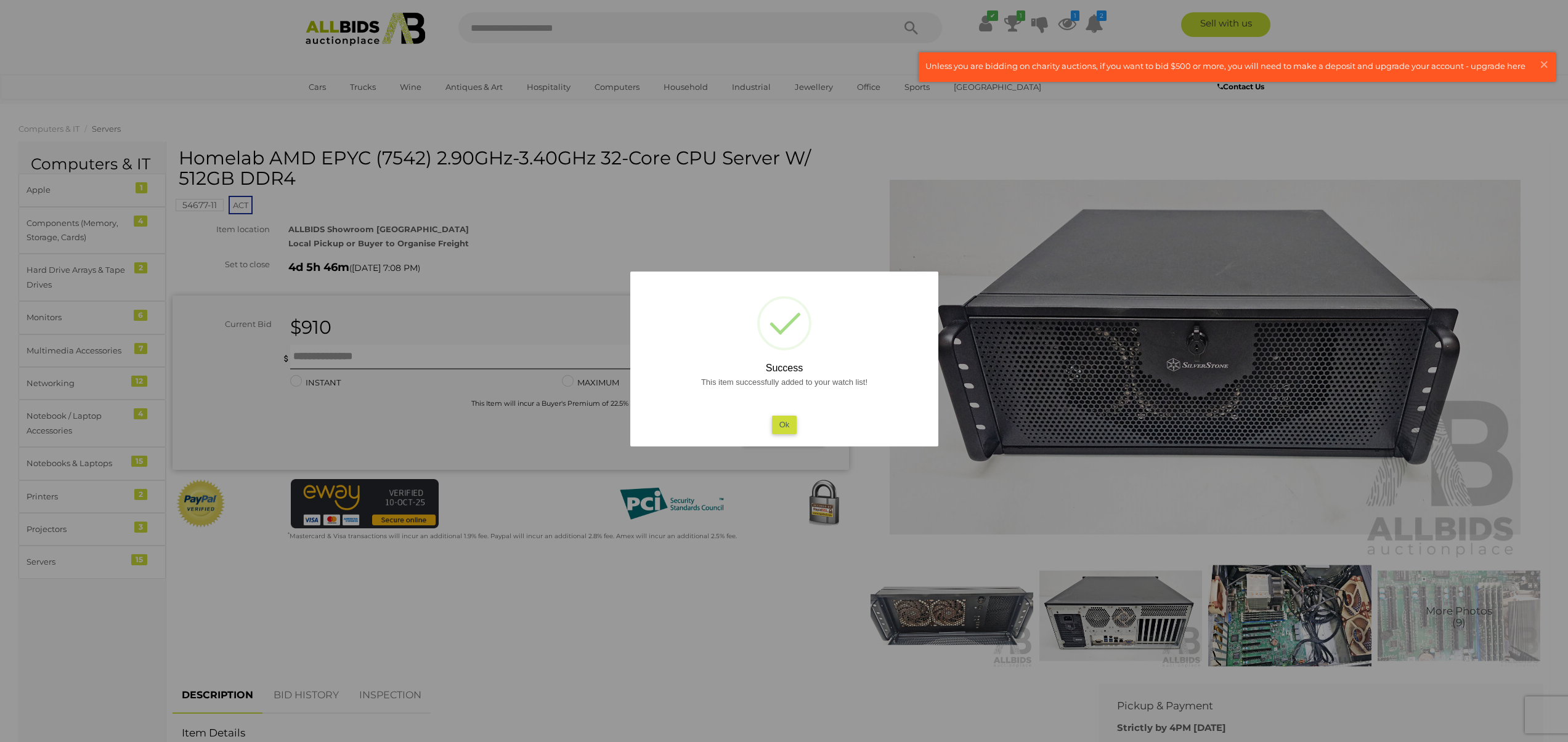
click at [539, 199] on div at bounding box center [784, 371] width 1568 height 742
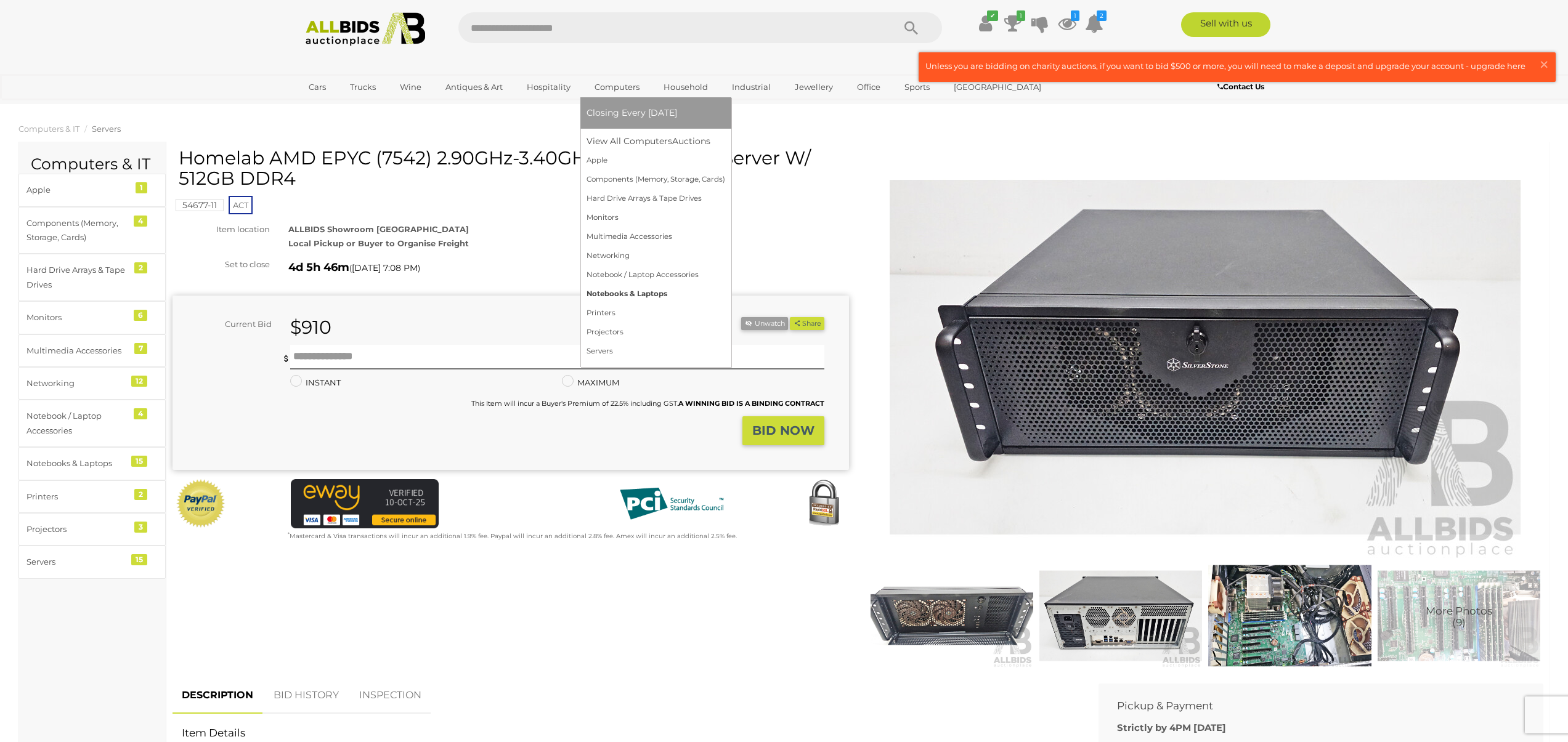
click at [625, 294] on link "Notebooks & Laptops" at bounding box center [655, 293] width 138 height 19
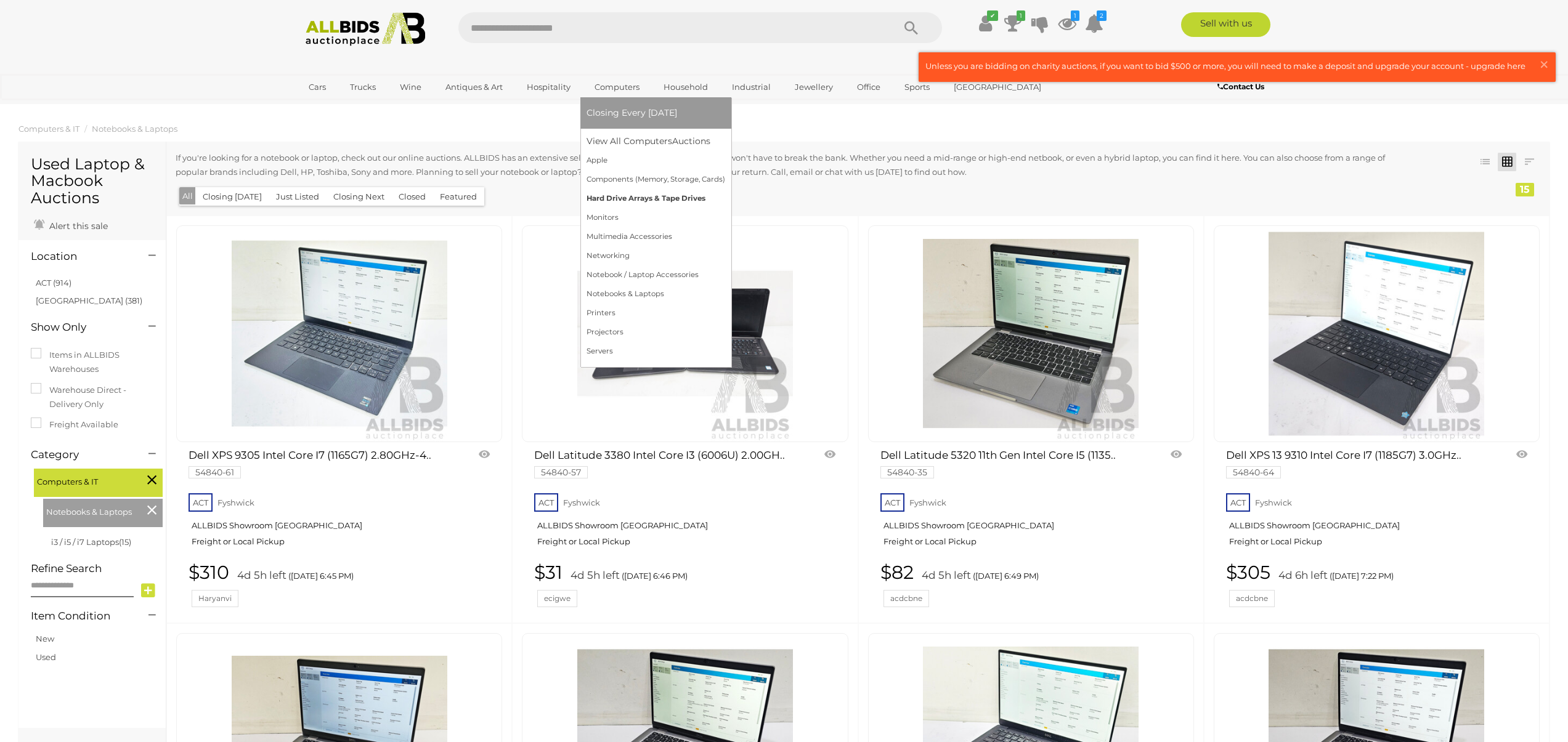
click at [645, 198] on link "Hard Drive Arrays & Tape Drives" at bounding box center [655, 198] width 138 height 19
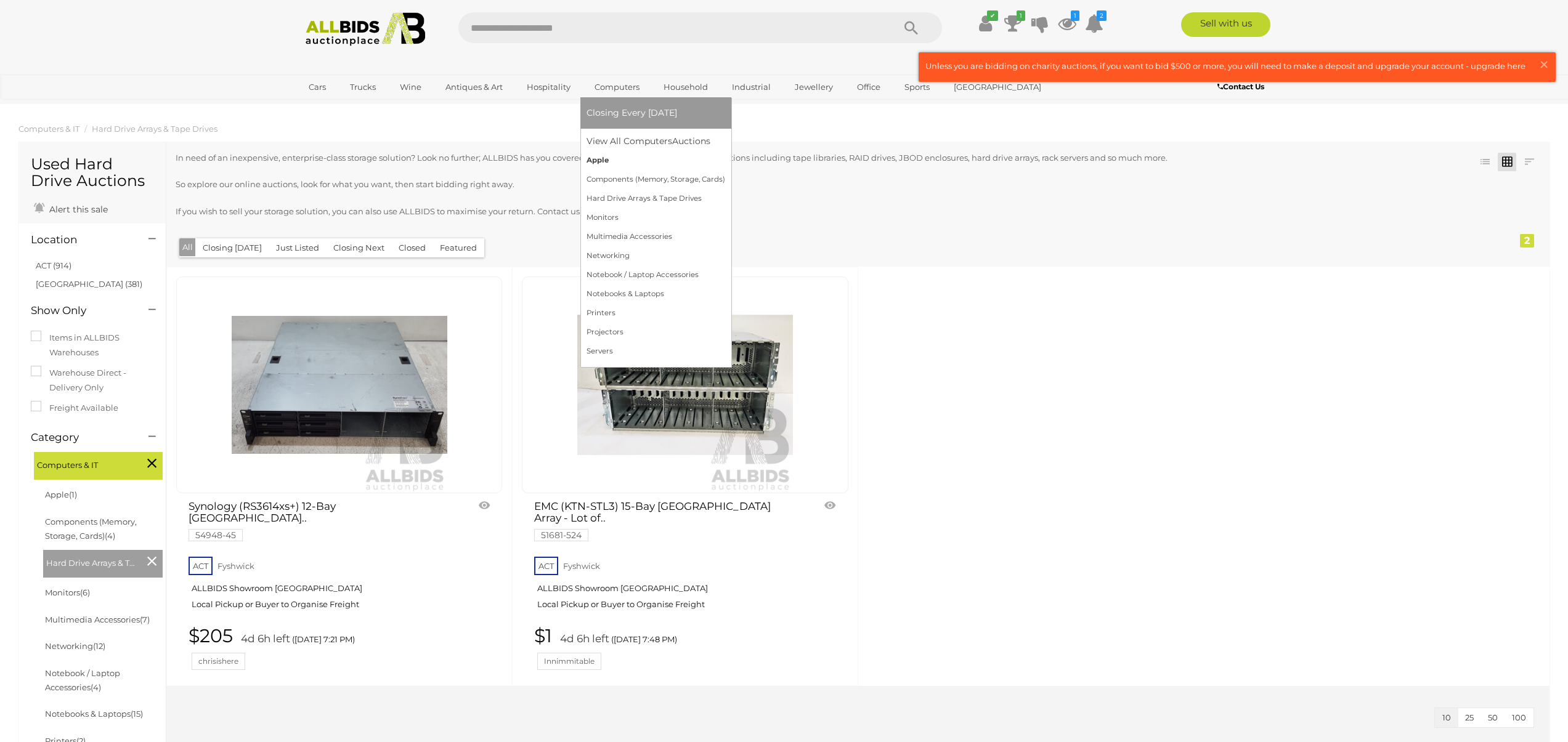
click at [606, 162] on link "Apple" at bounding box center [655, 160] width 138 height 19
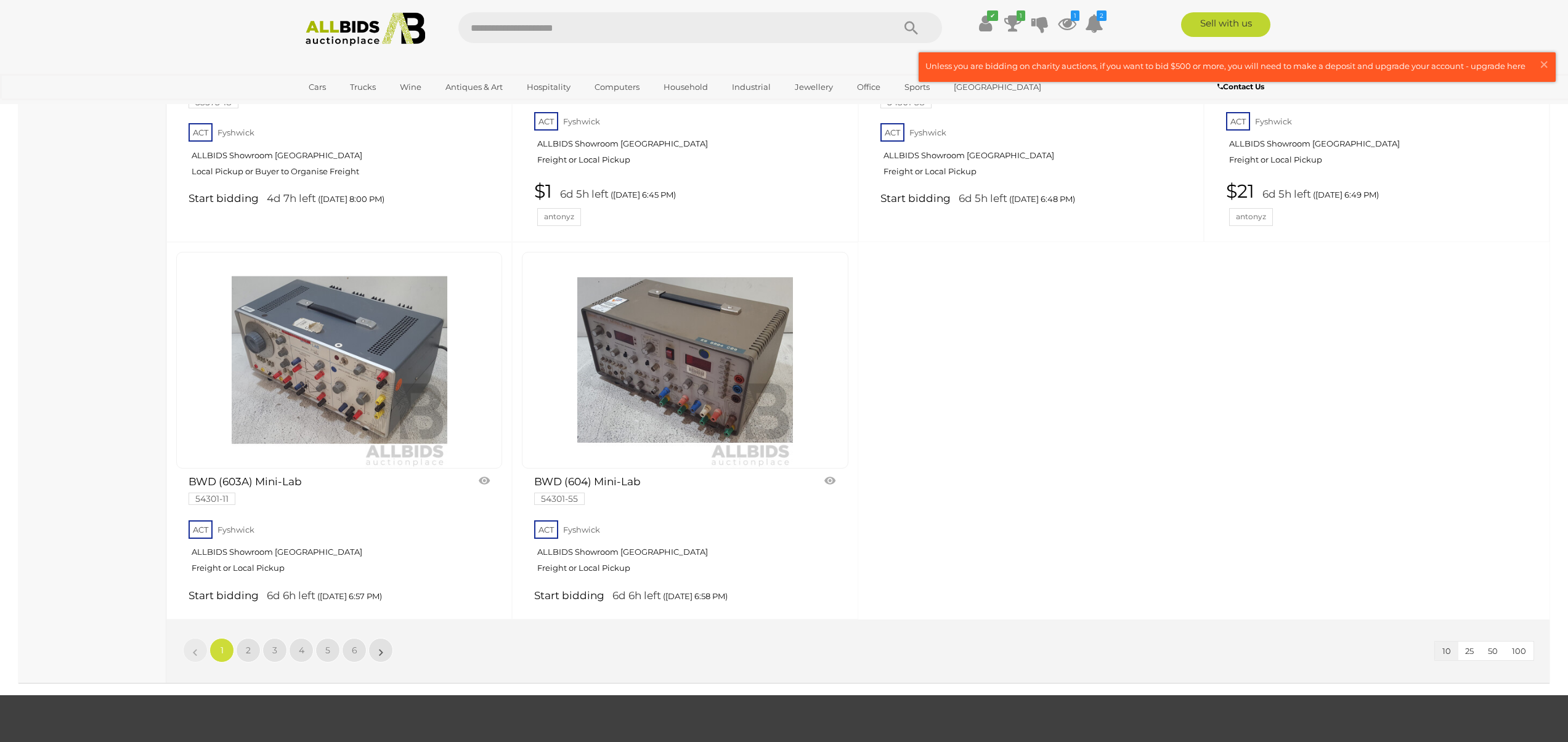
scroll to position [1011, 0]
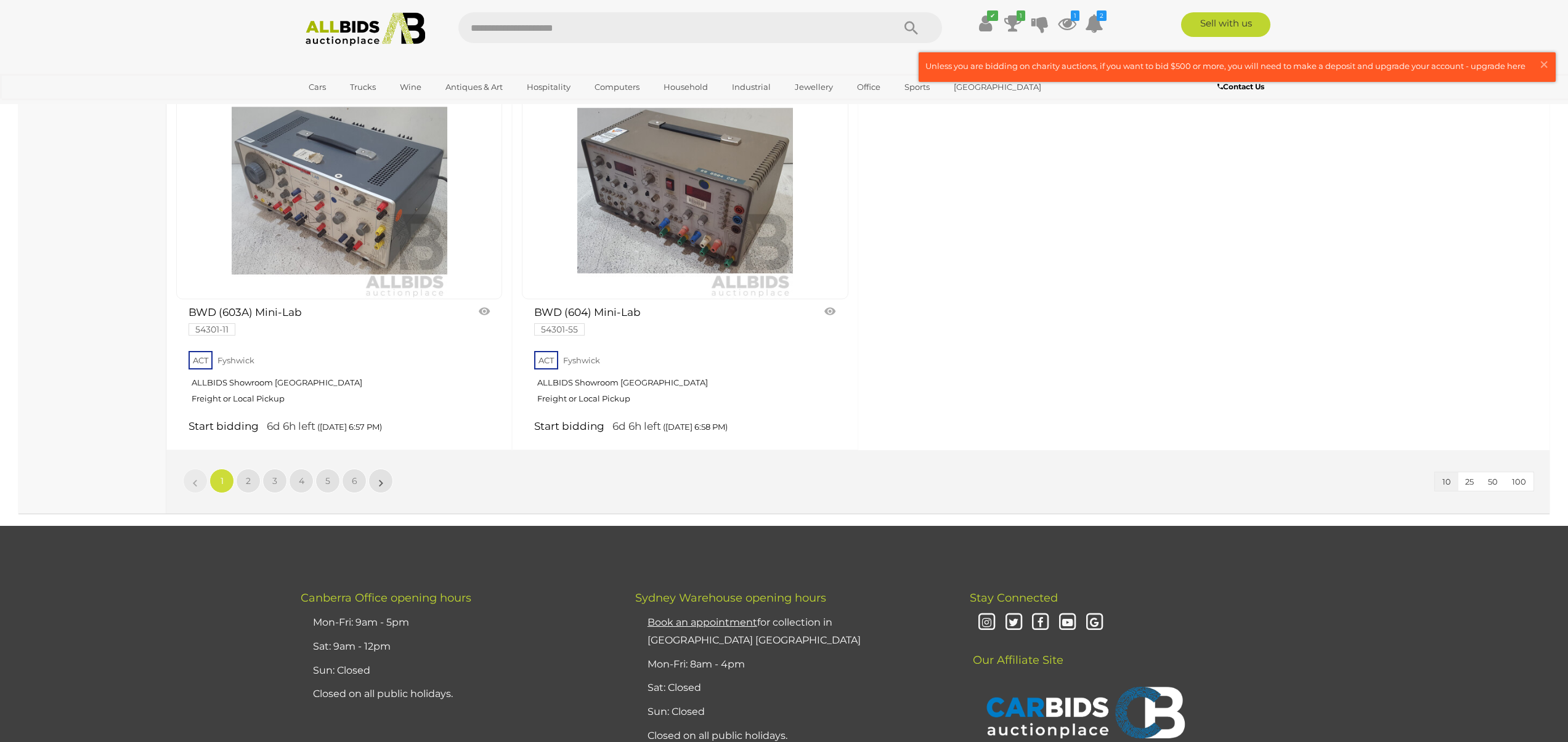
click at [1520, 481] on span "100" at bounding box center [1519, 482] width 14 height 10
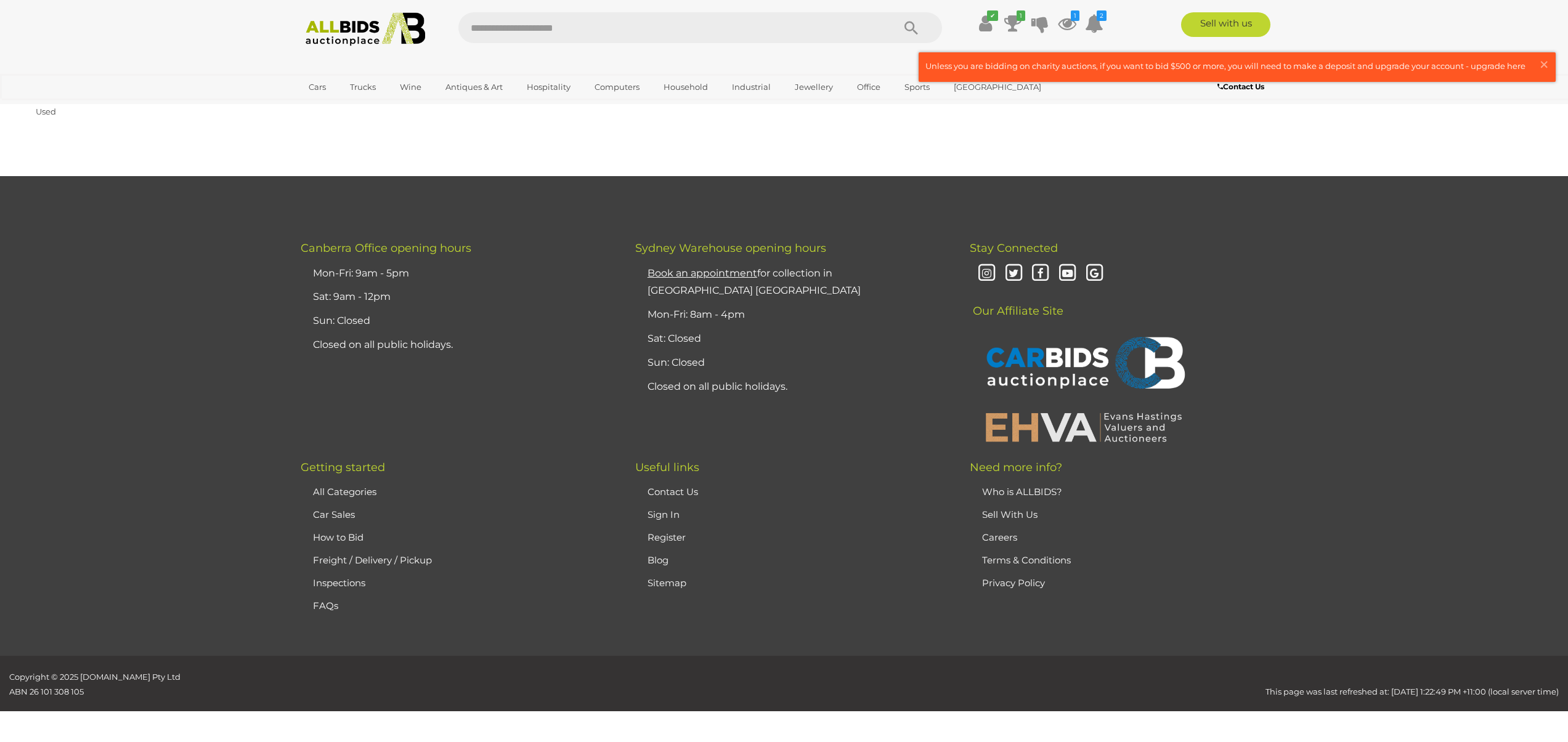
scroll to position [143, 0]
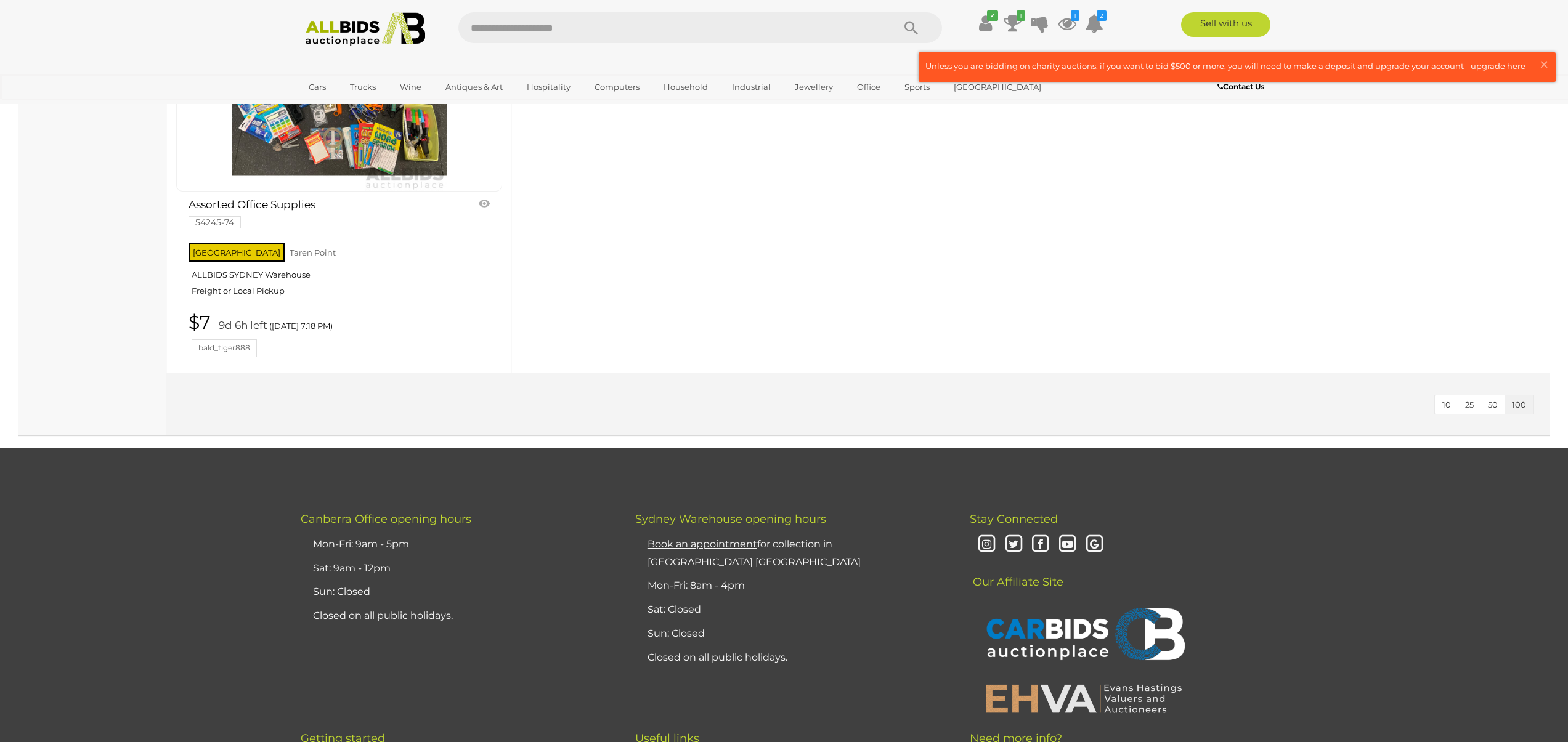
scroll to position [5566, 0]
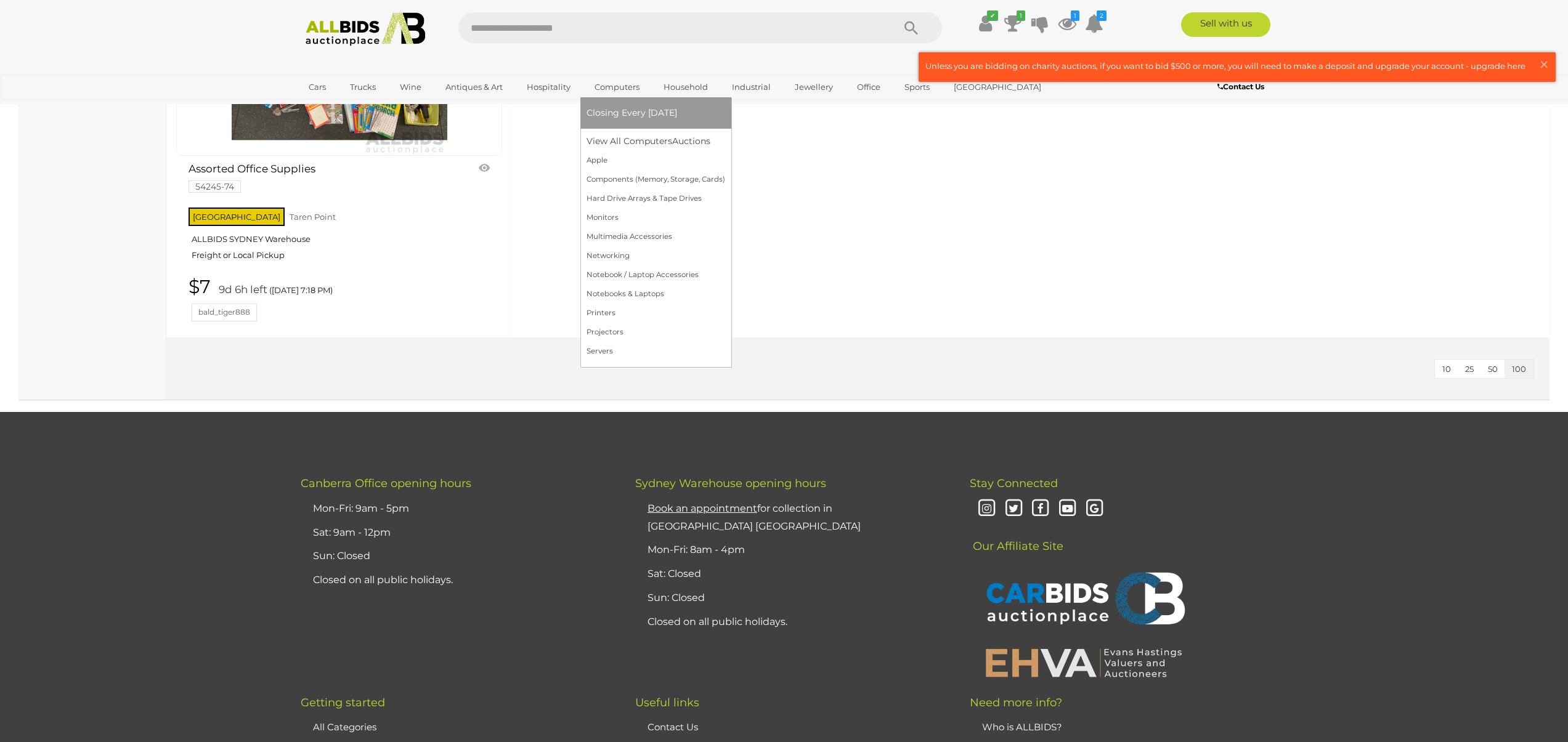
click at [612, 86] on link "Computers" at bounding box center [617, 87] width 61 height 21
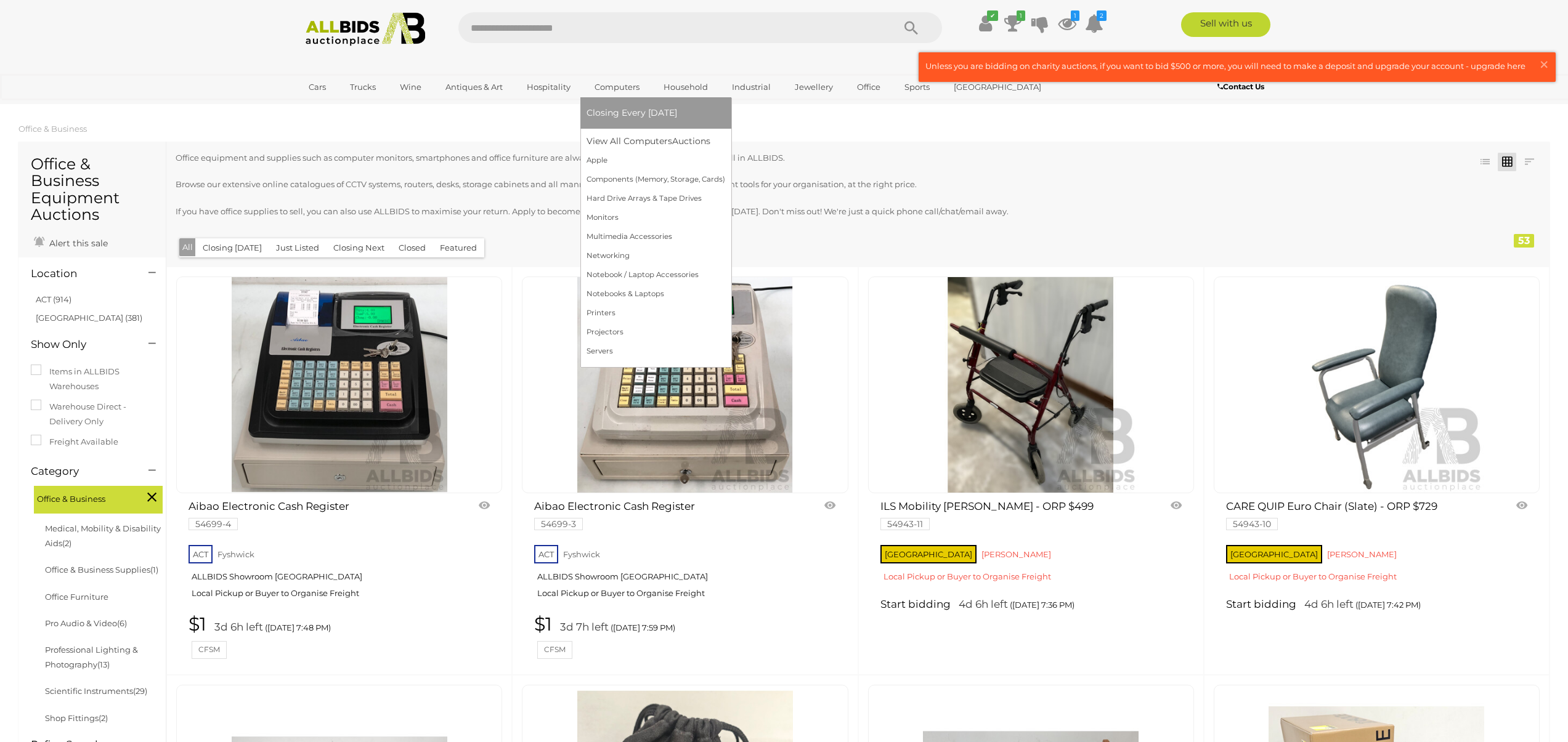
click at [612, 86] on link "Computers" at bounding box center [617, 87] width 61 height 21
click at [617, 139] on link "View All Computers Auctions" at bounding box center [655, 141] width 138 height 19
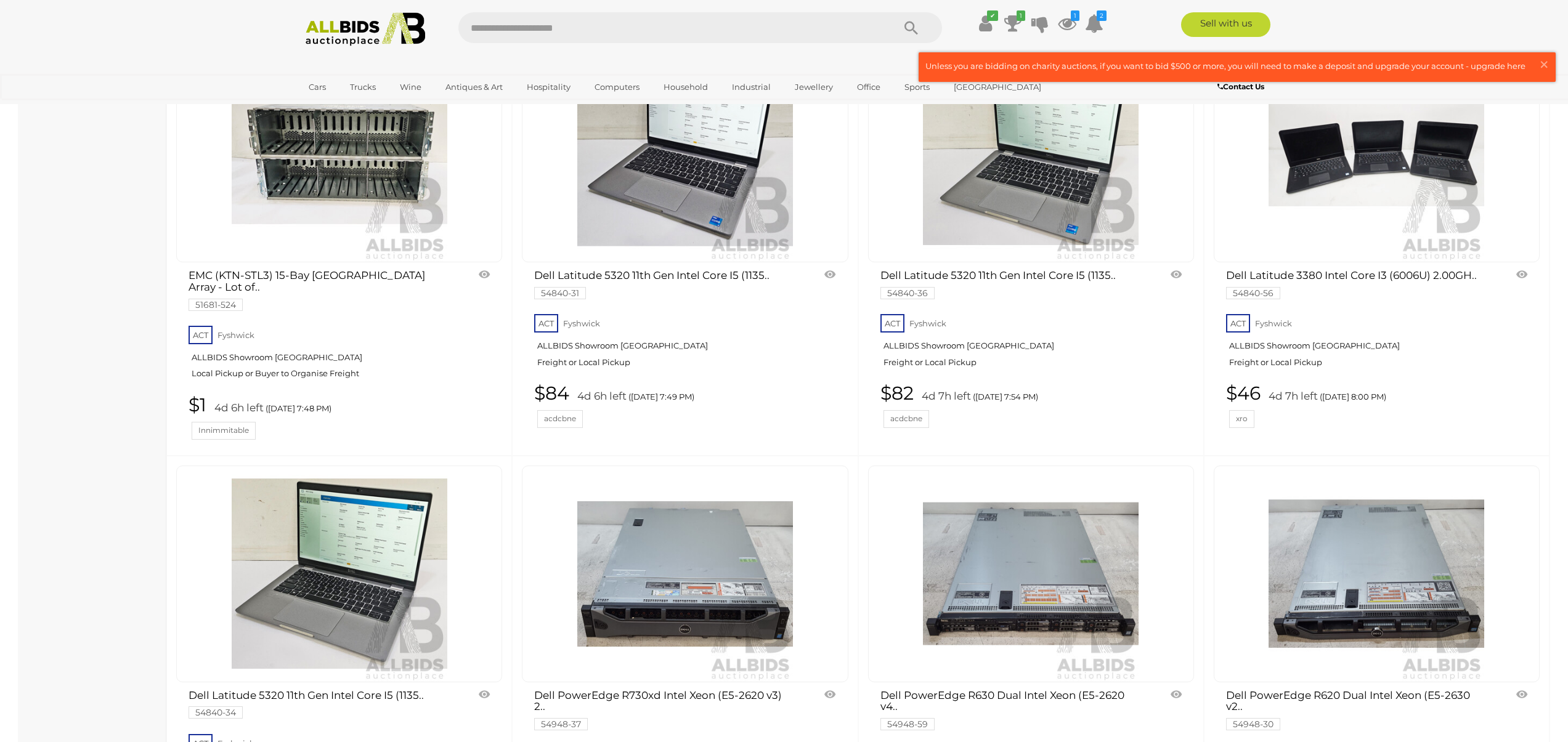
scroll to position [3687, 0]
